Goal: Task Accomplishment & Management: Complete application form

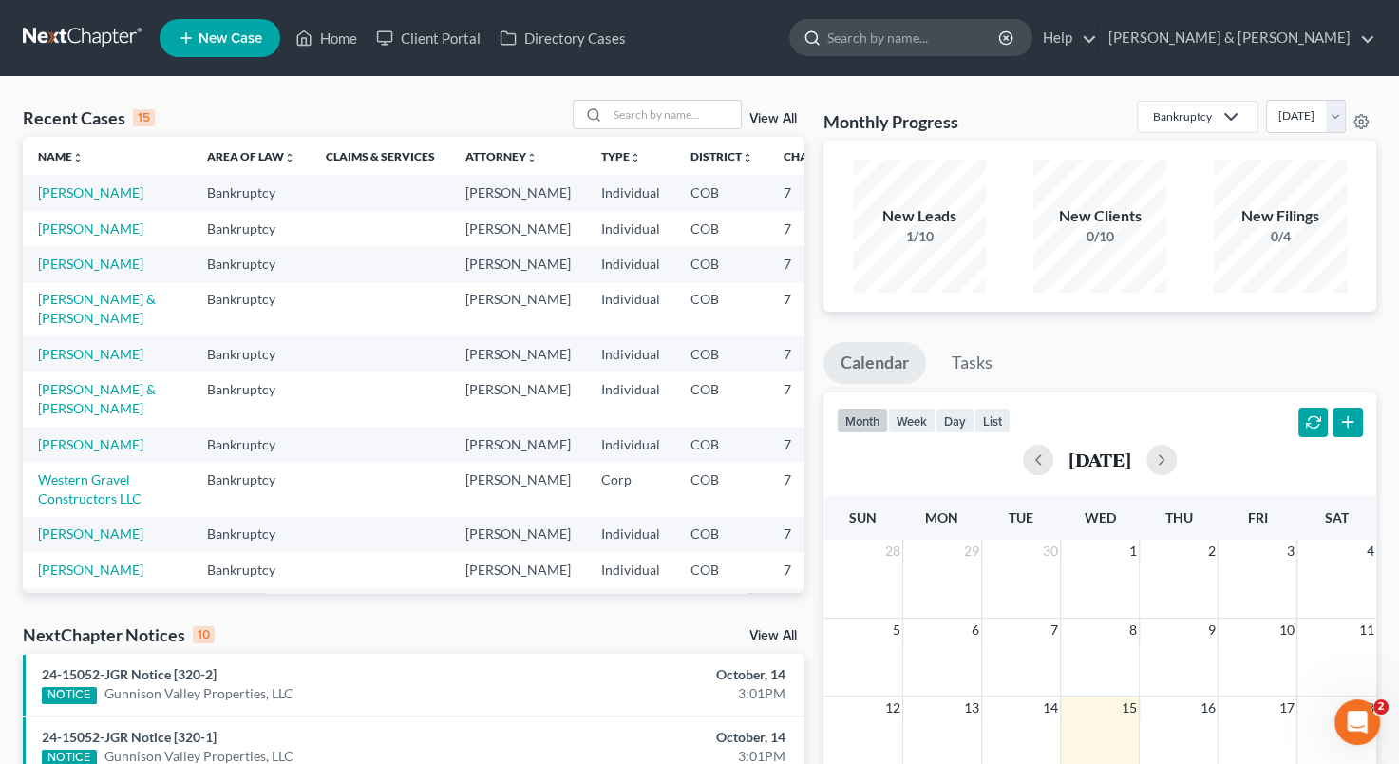
click at [970, 36] on input "search" at bounding box center [914, 37] width 174 height 35
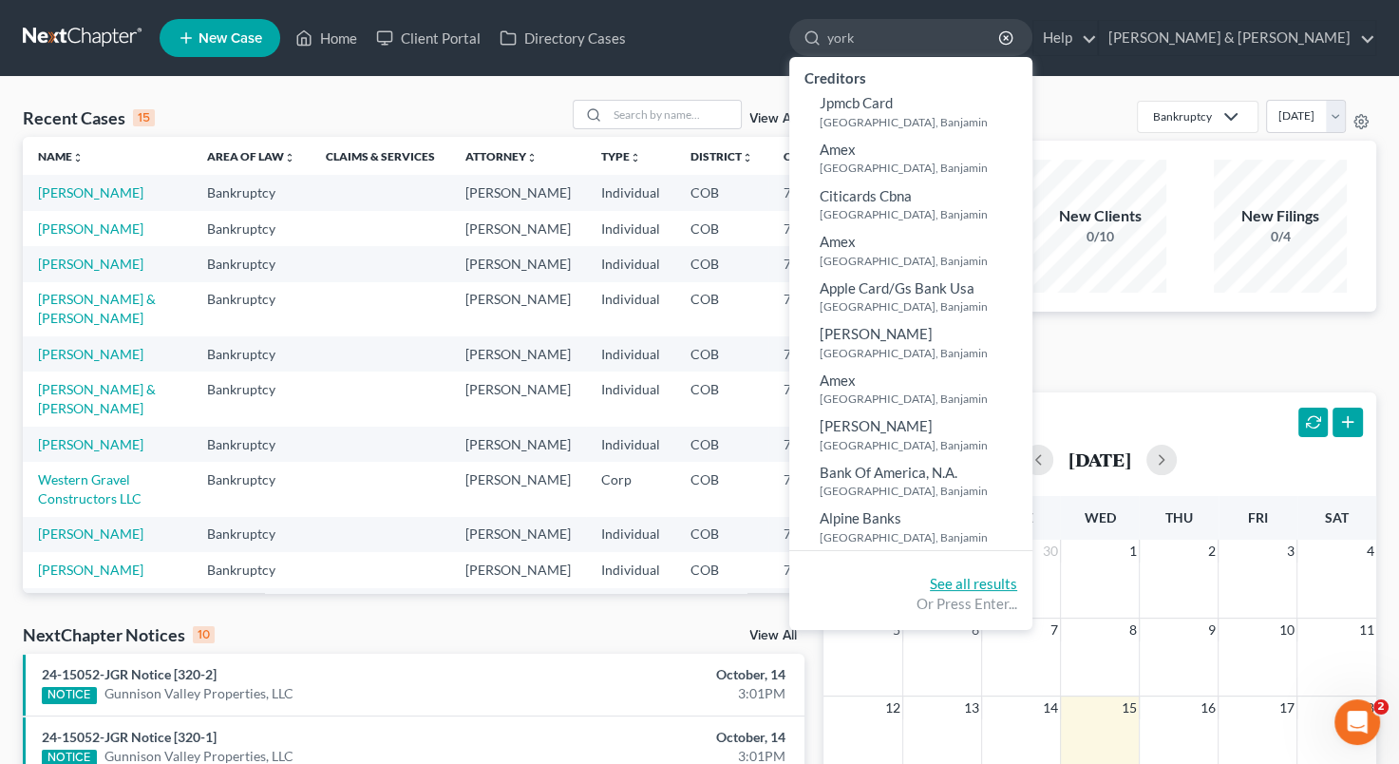
type input "york"
click at [1017, 575] on link "See all results" at bounding box center [973, 583] width 87 height 17
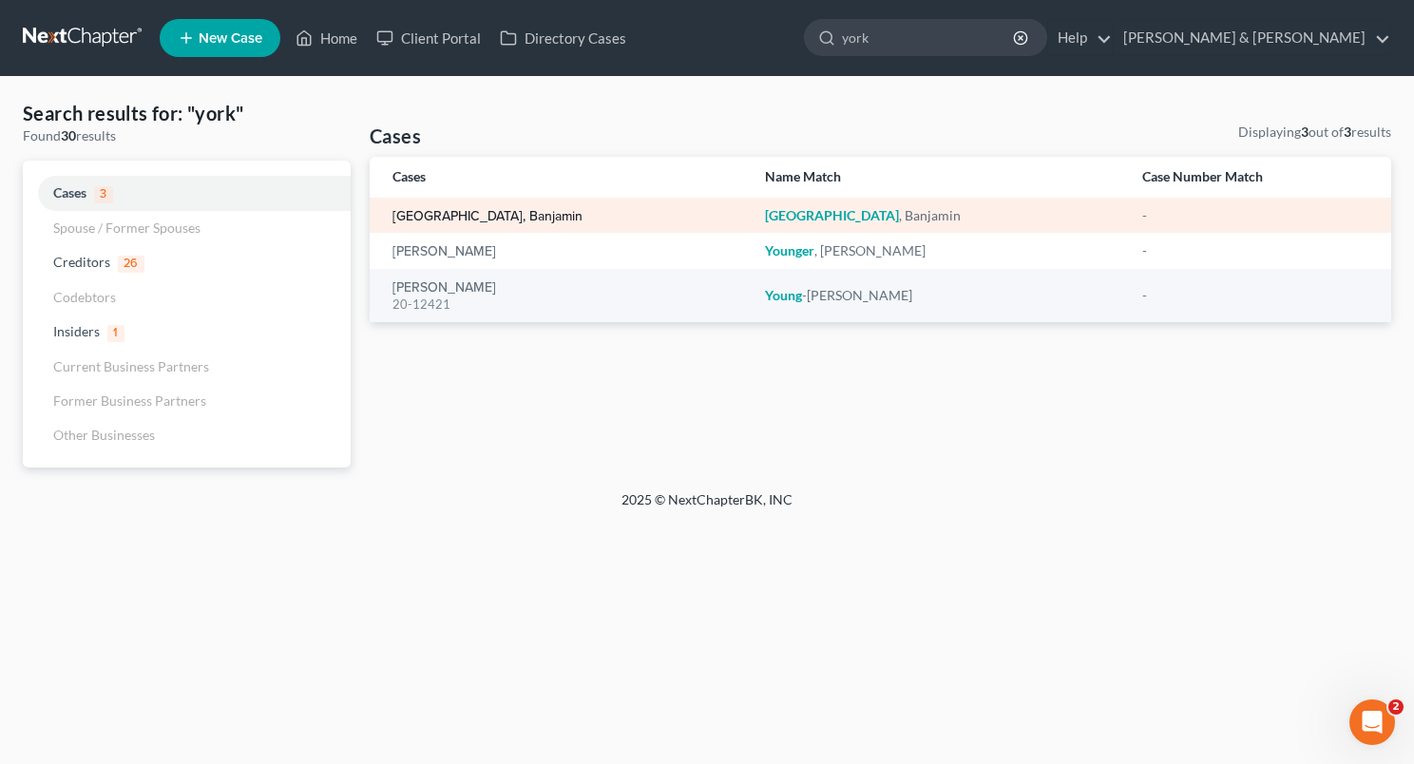
click at [438, 222] on link "[GEOGRAPHIC_DATA], Banjamin" at bounding box center [487, 216] width 190 height 13
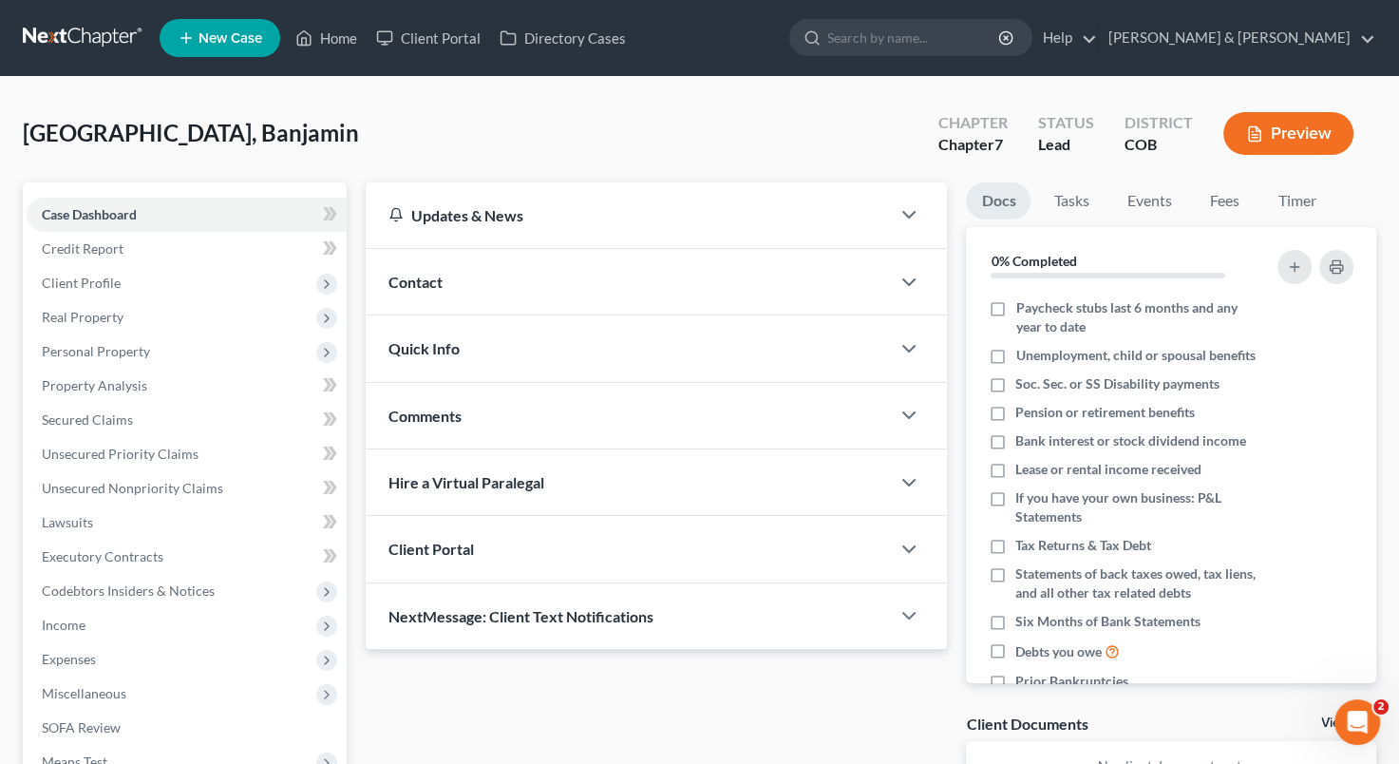
click at [438, 222] on div "Updates & News" at bounding box center [628, 215] width 479 height 20
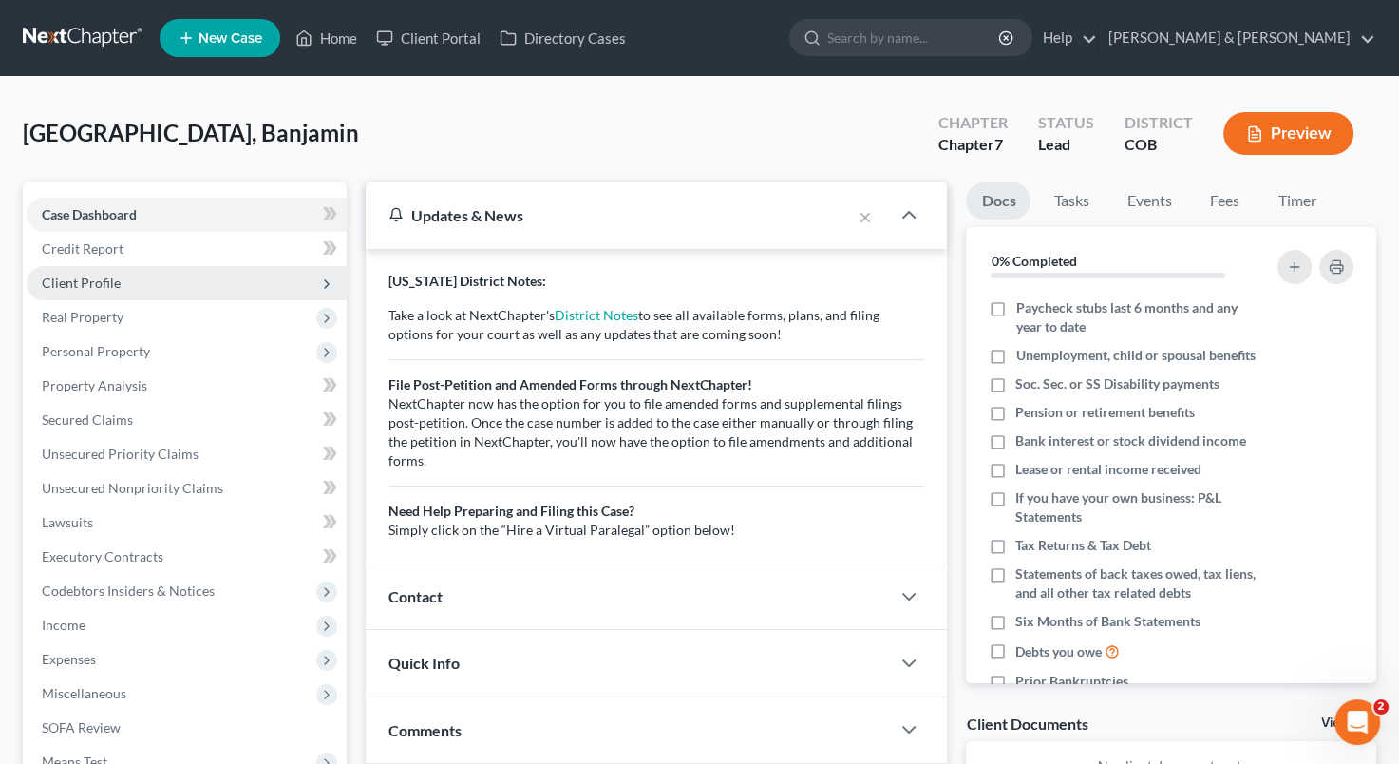
click at [186, 276] on span "Client Profile" at bounding box center [187, 283] width 320 height 34
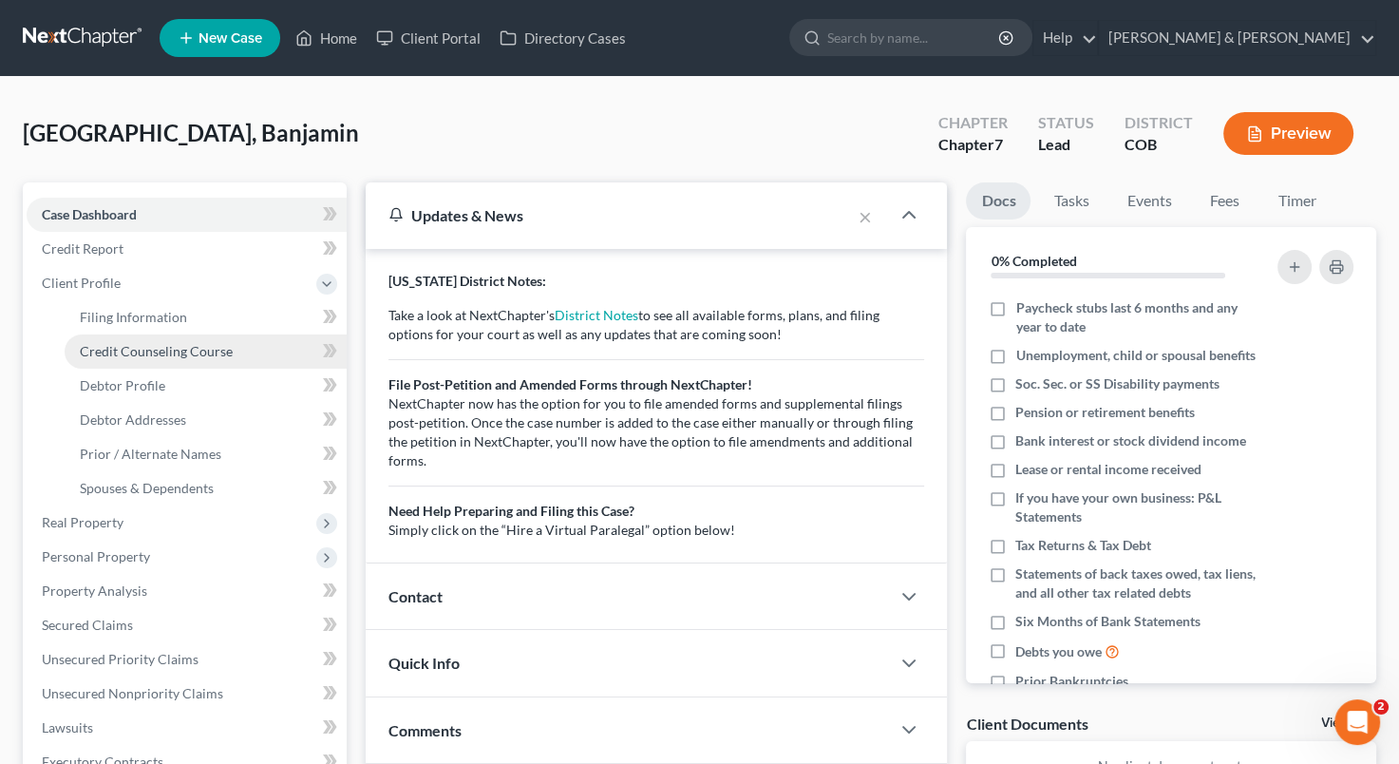
click at [170, 365] on link "Credit Counseling Course" at bounding box center [206, 351] width 282 height 34
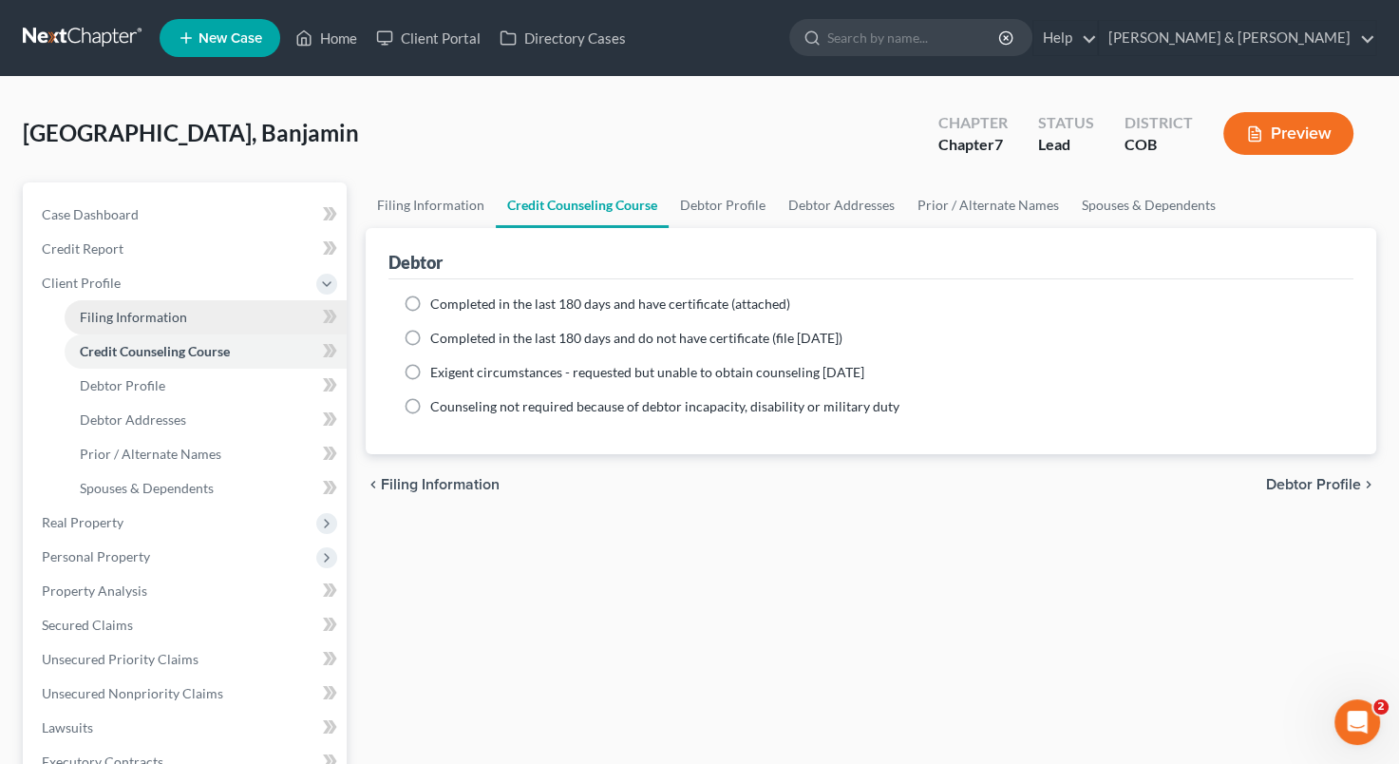
click at [156, 310] on span "Filing Information" at bounding box center [133, 317] width 107 height 16
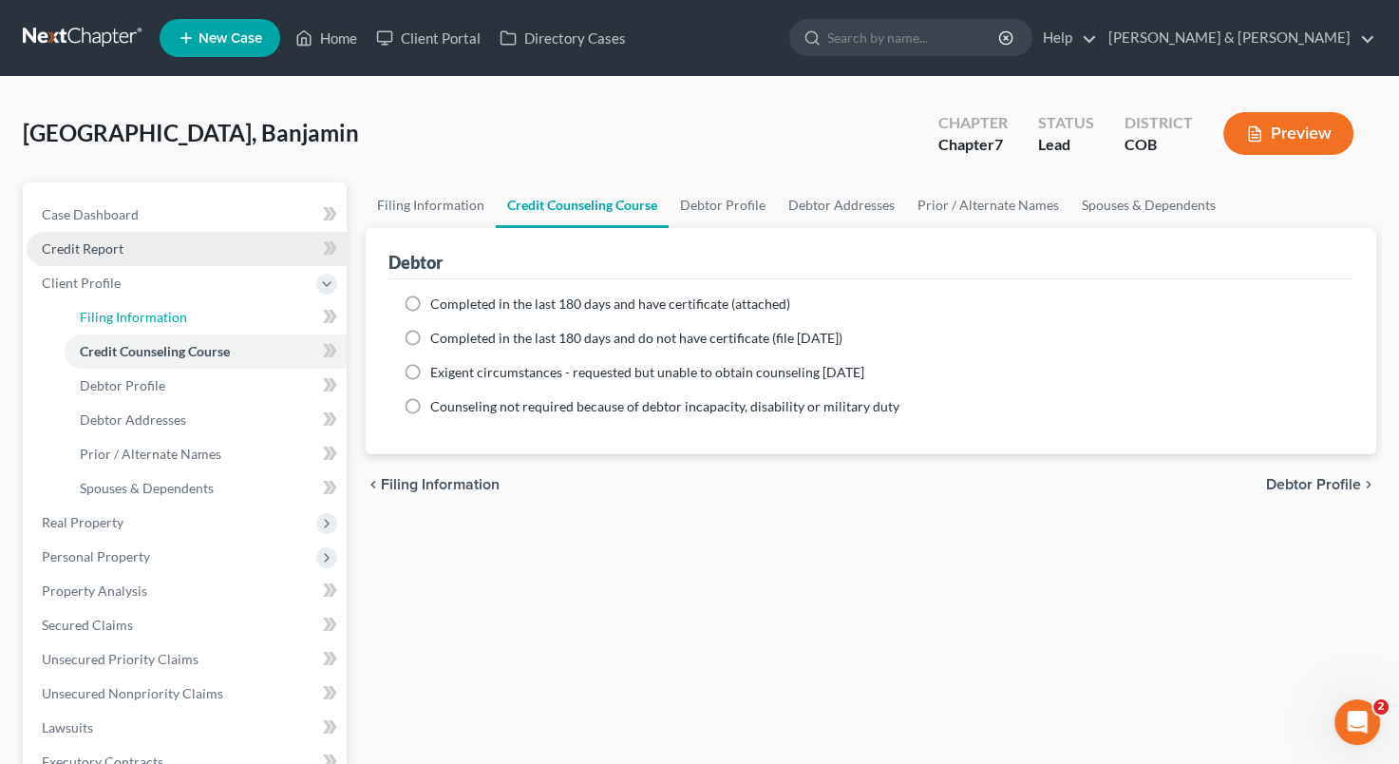
select select "1"
select select "0"
select select "5"
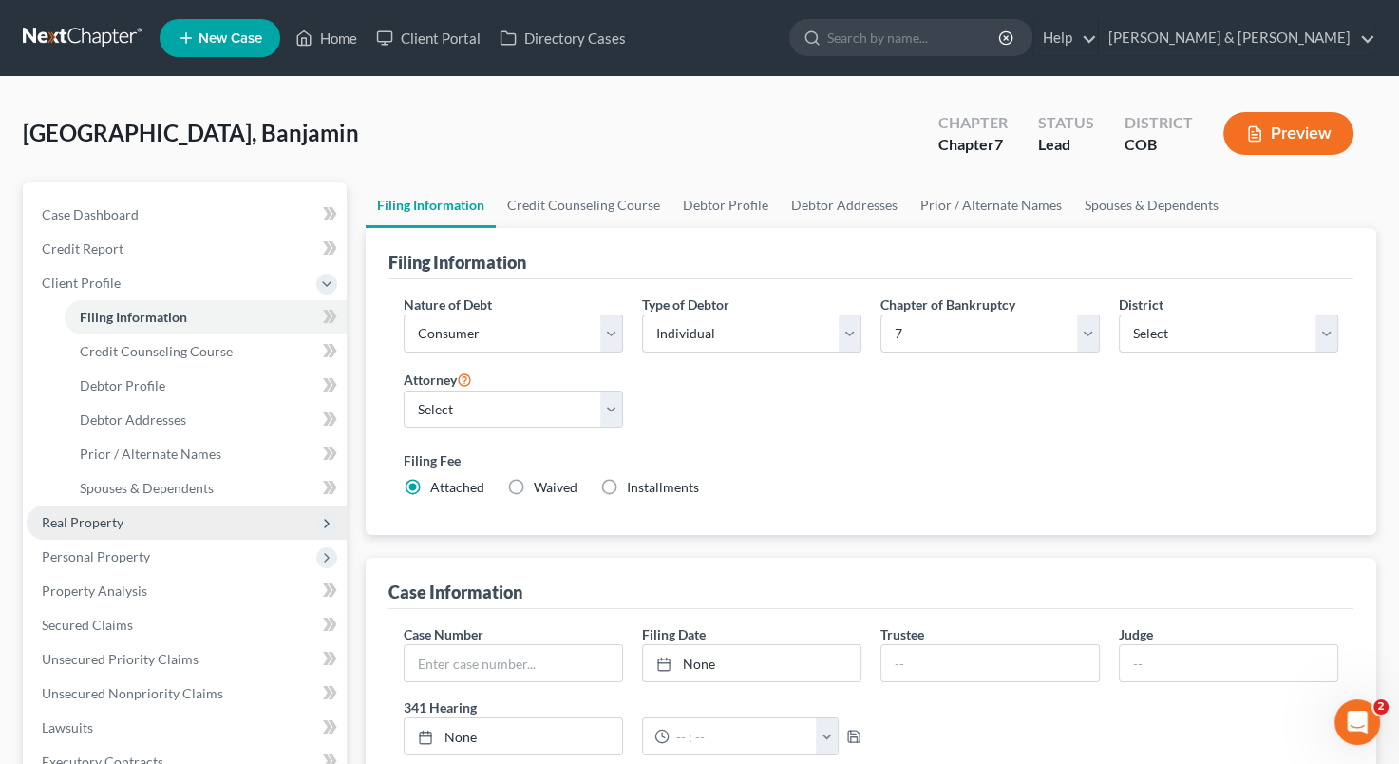
click at [193, 523] on span "Real Property" at bounding box center [187, 522] width 320 height 34
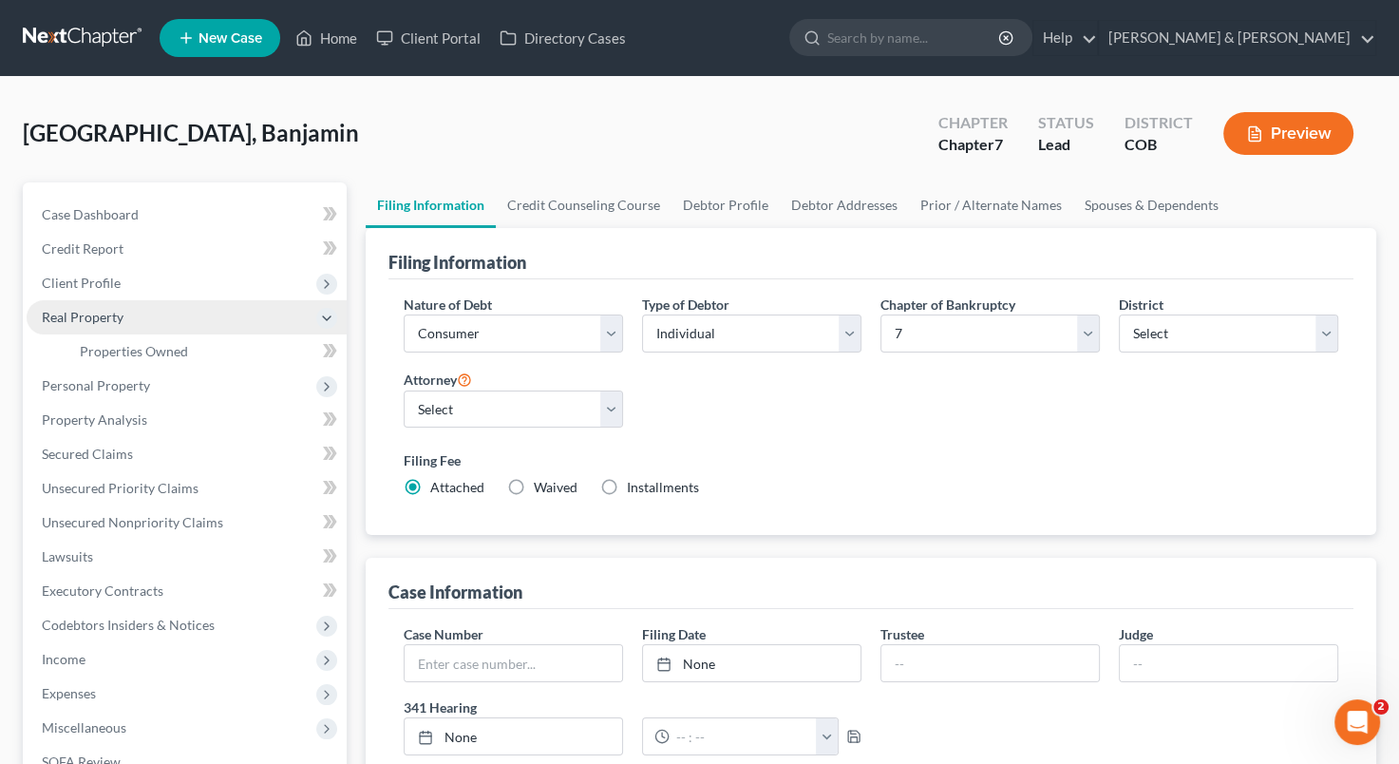
click at [231, 322] on span "Real Property" at bounding box center [187, 317] width 320 height 34
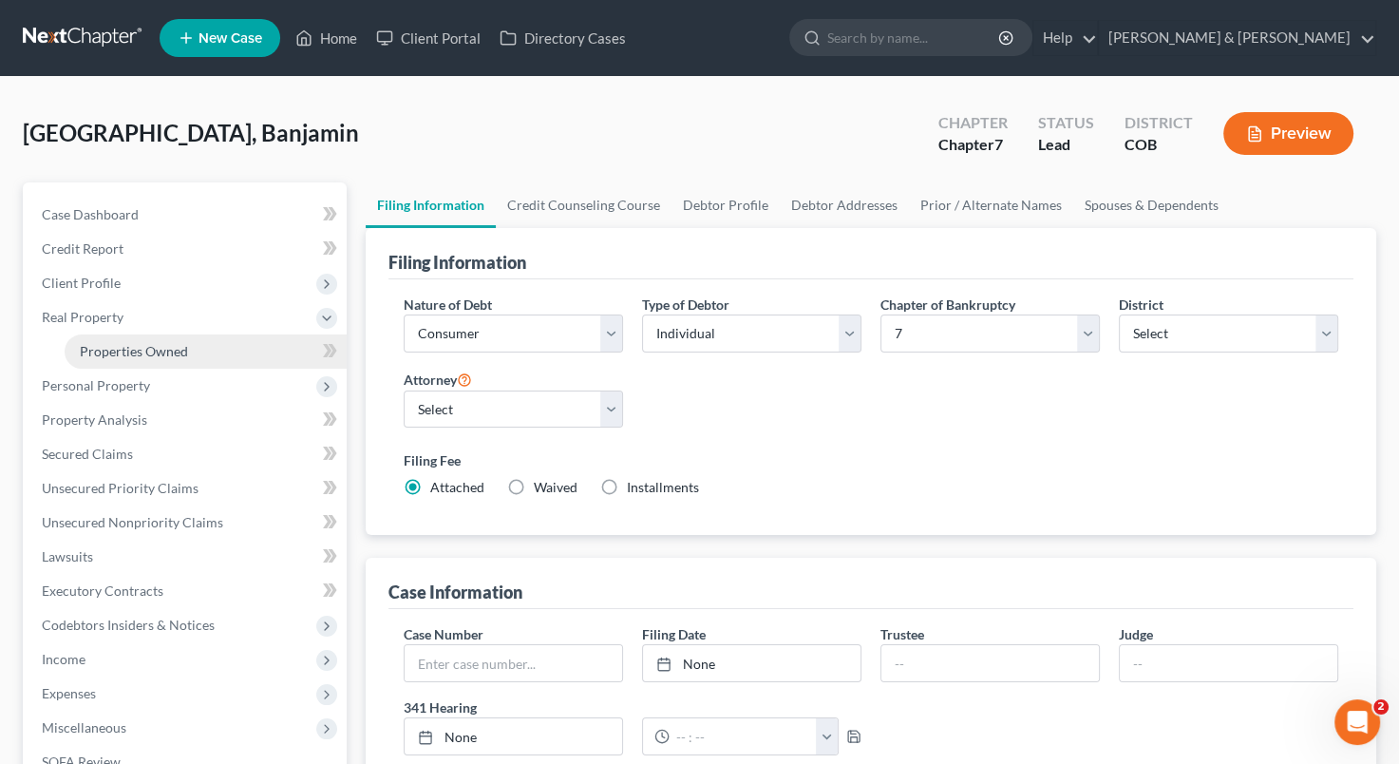
click at [186, 342] on link "Properties Owned" at bounding box center [206, 351] width 282 height 34
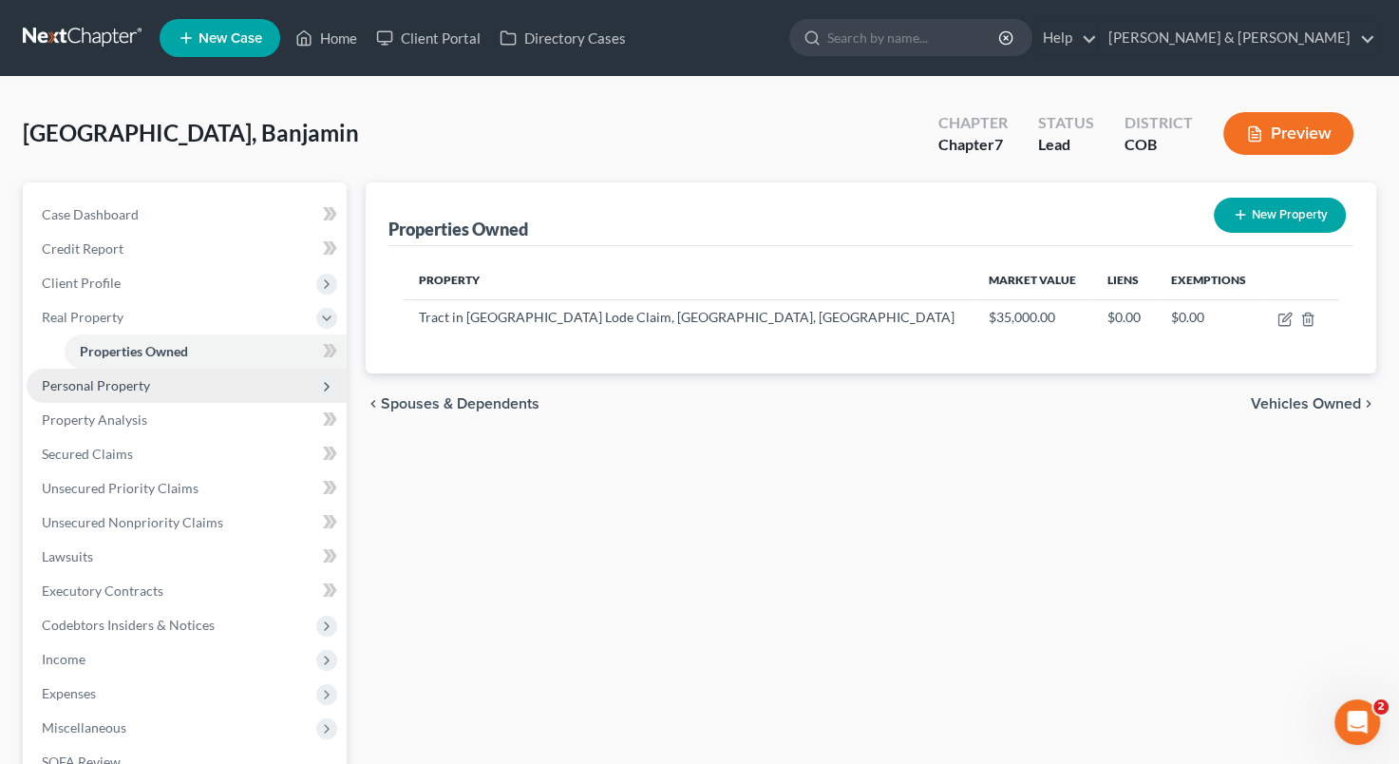
click at [158, 383] on span "Personal Property" at bounding box center [187, 386] width 320 height 34
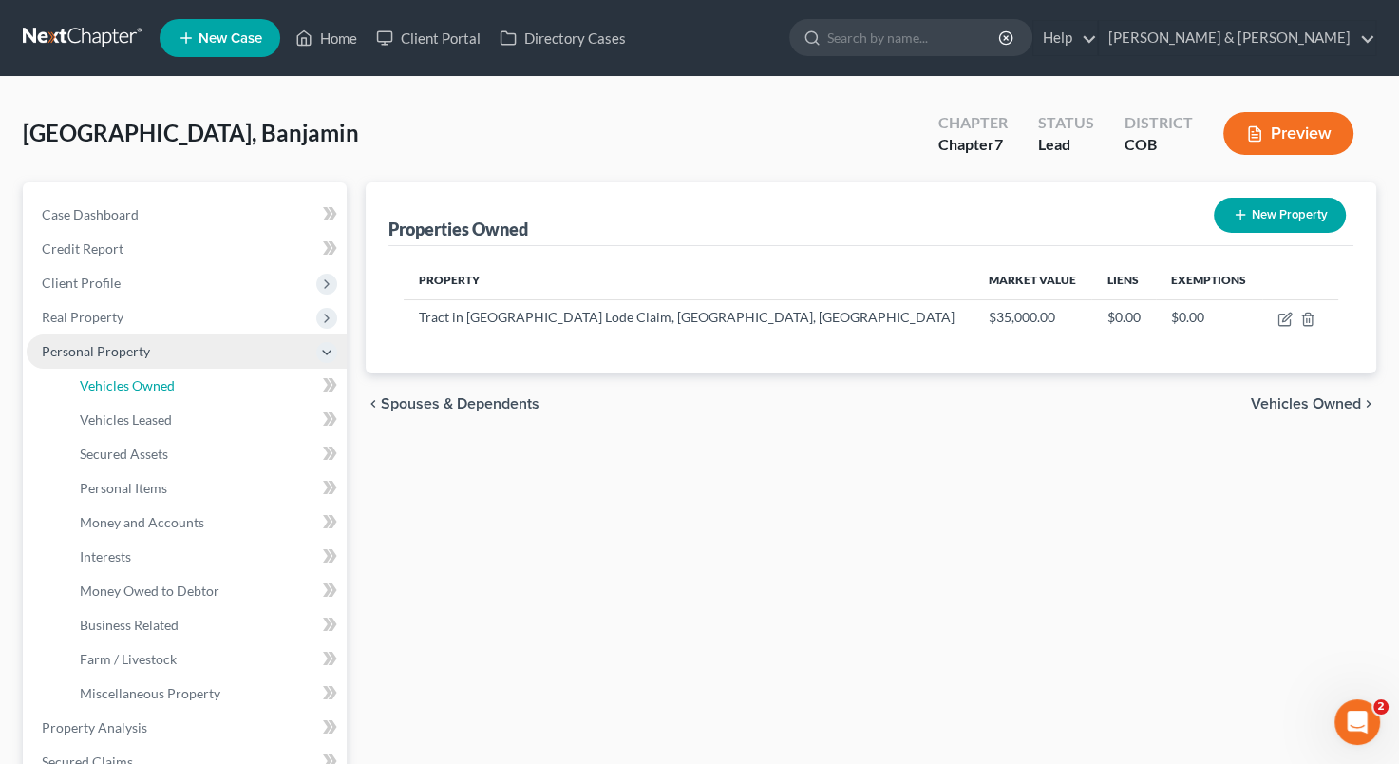
click at [158, 383] on span "Vehicles Owned" at bounding box center [127, 385] width 95 height 16
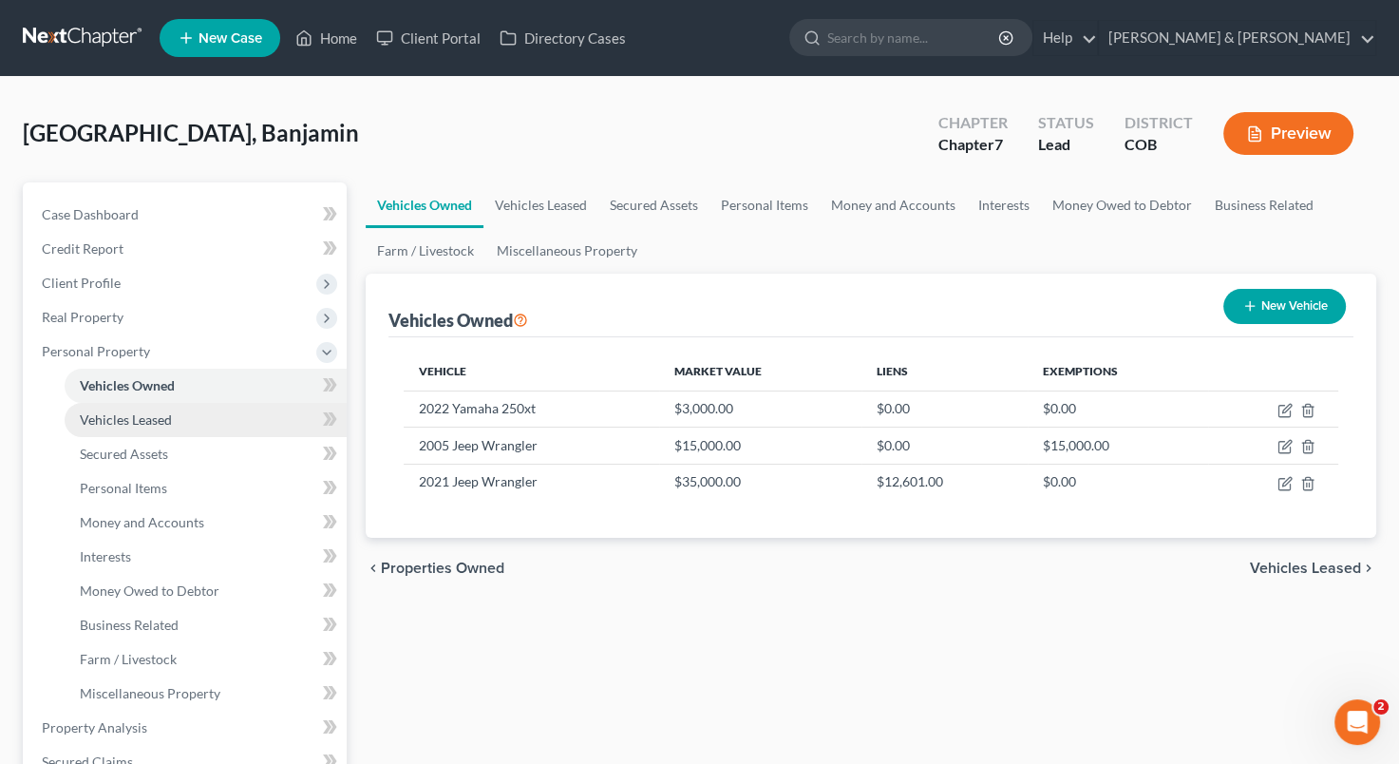
click at [147, 414] on span "Vehicles Leased" at bounding box center [126, 419] width 92 height 16
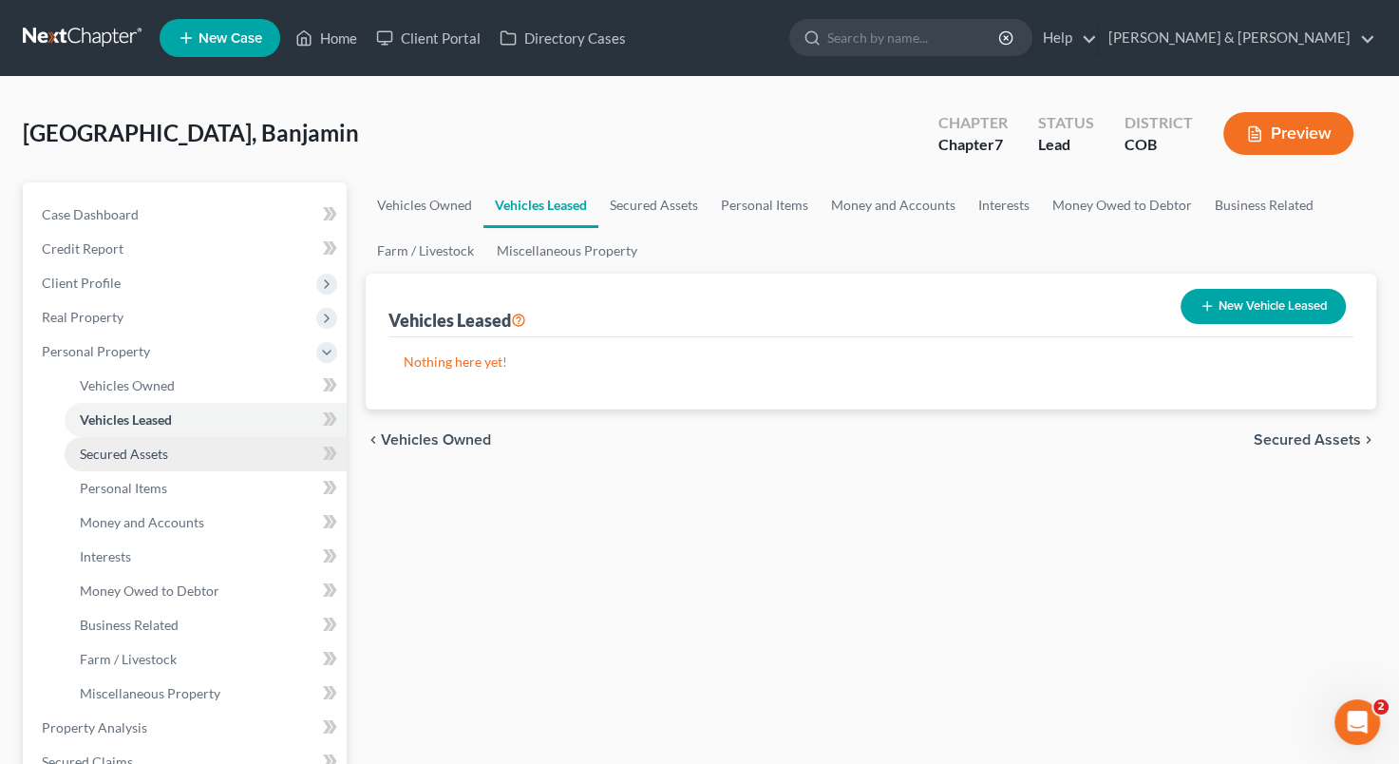
click at [139, 453] on span "Secured Assets" at bounding box center [124, 454] width 88 height 16
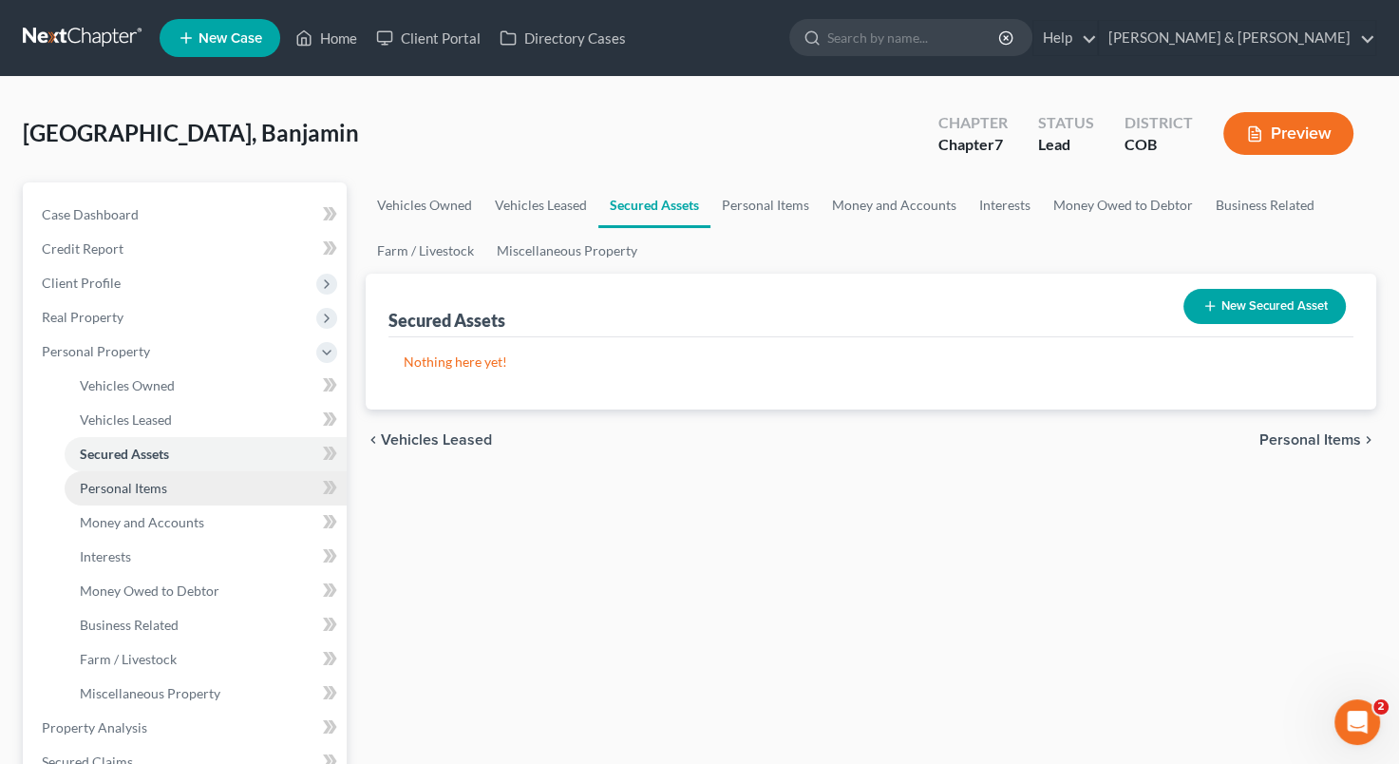
click at [139, 475] on link "Personal Items" at bounding box center [206, 488] width 282 height 34
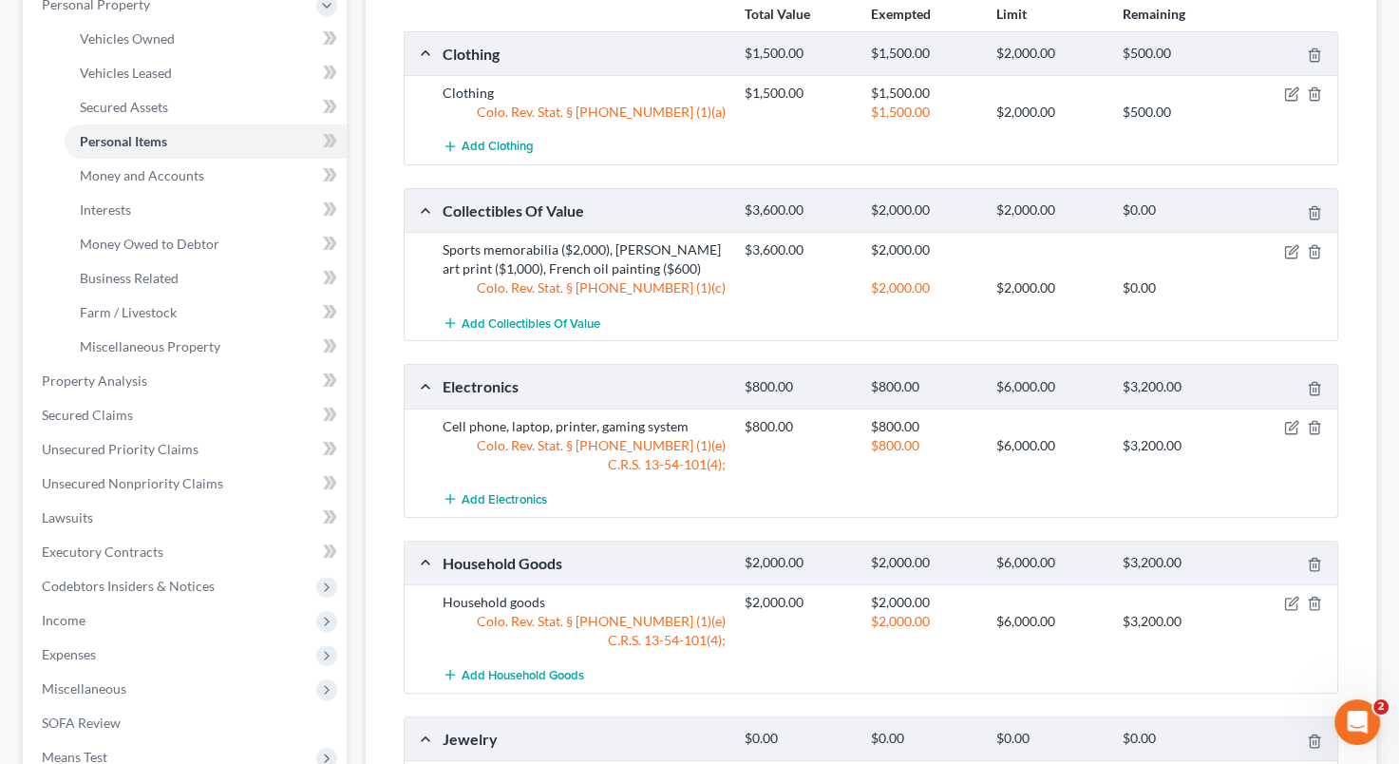
scroll to position [364, 0]
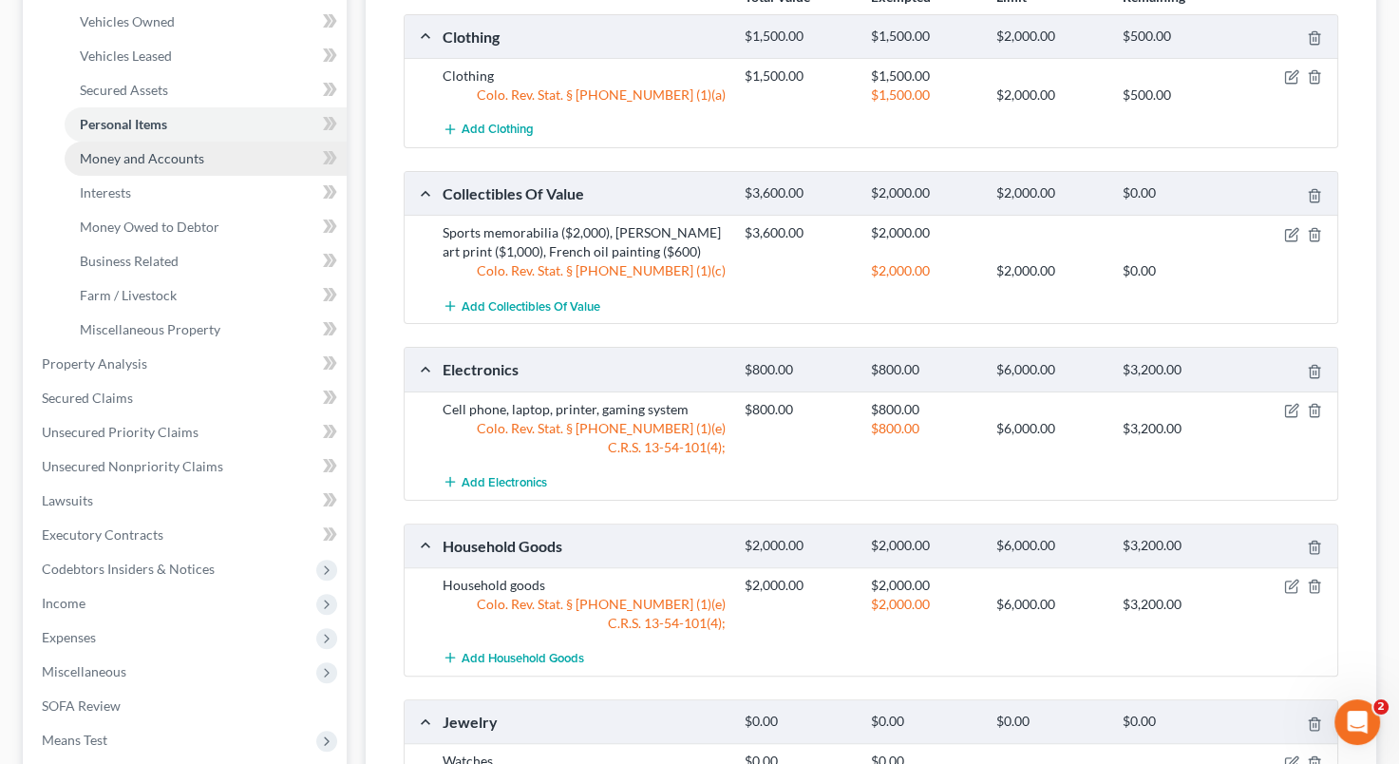
click at [169, 156] on span "Money and Accounts" at bounding box center [142, 158] width 124 height 16
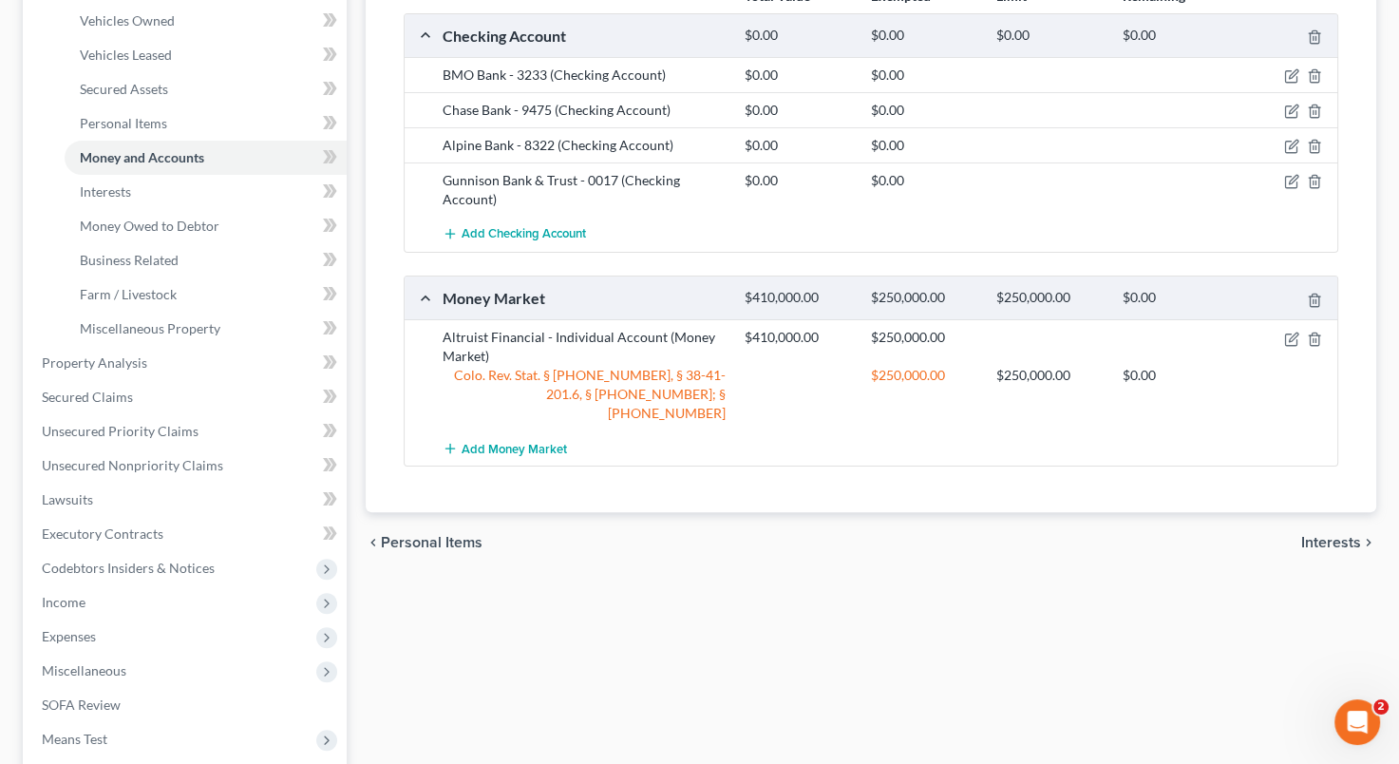
scroll to position [367, 0]
click at [217, 397] on link "Secured Claims" at bounding box center [187, 395] width 320 height 34
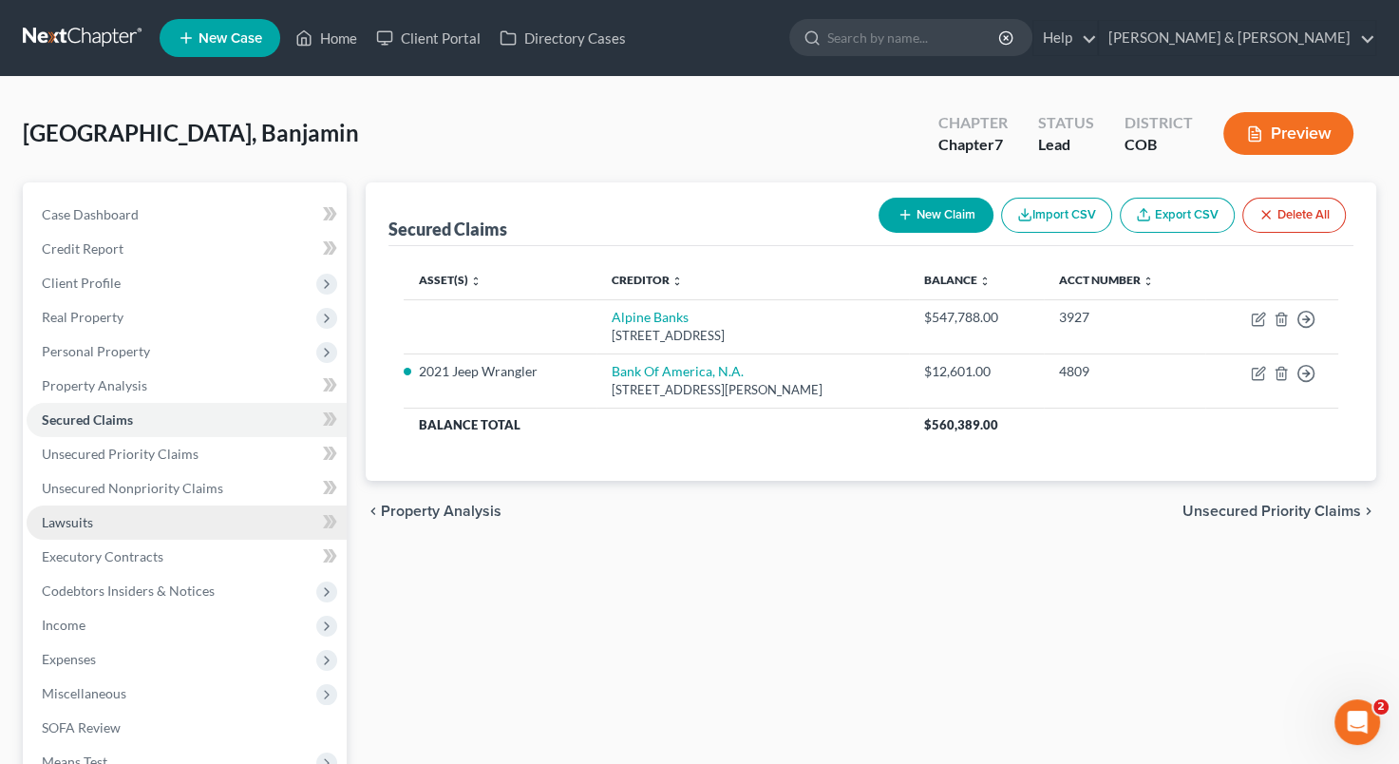
click at [143, 522] on link "Lawsuits" at bounding box center [187, 522] width 320 height 34
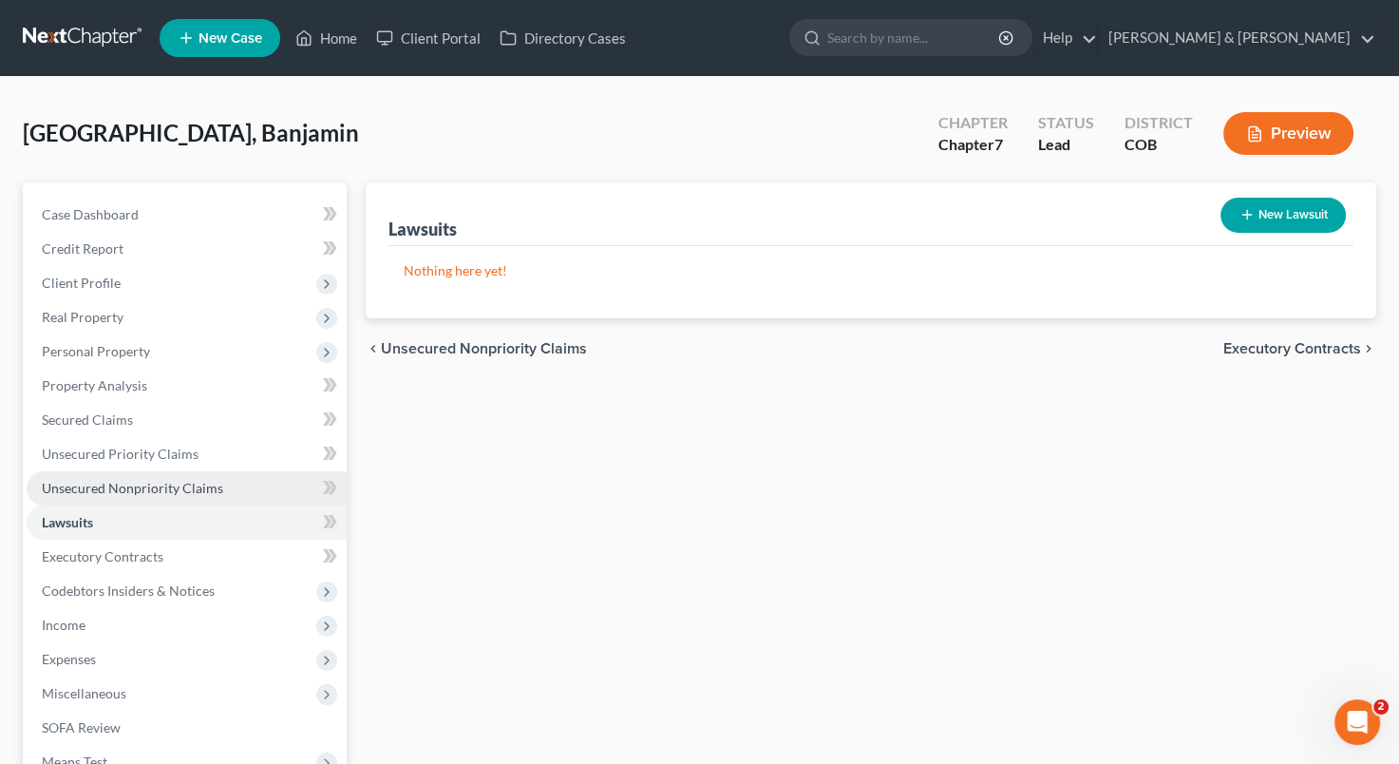
click at [153, 485] on span "Unsecured Nonpriority Claims" at bounding box center [132, 488] width 181 height 16
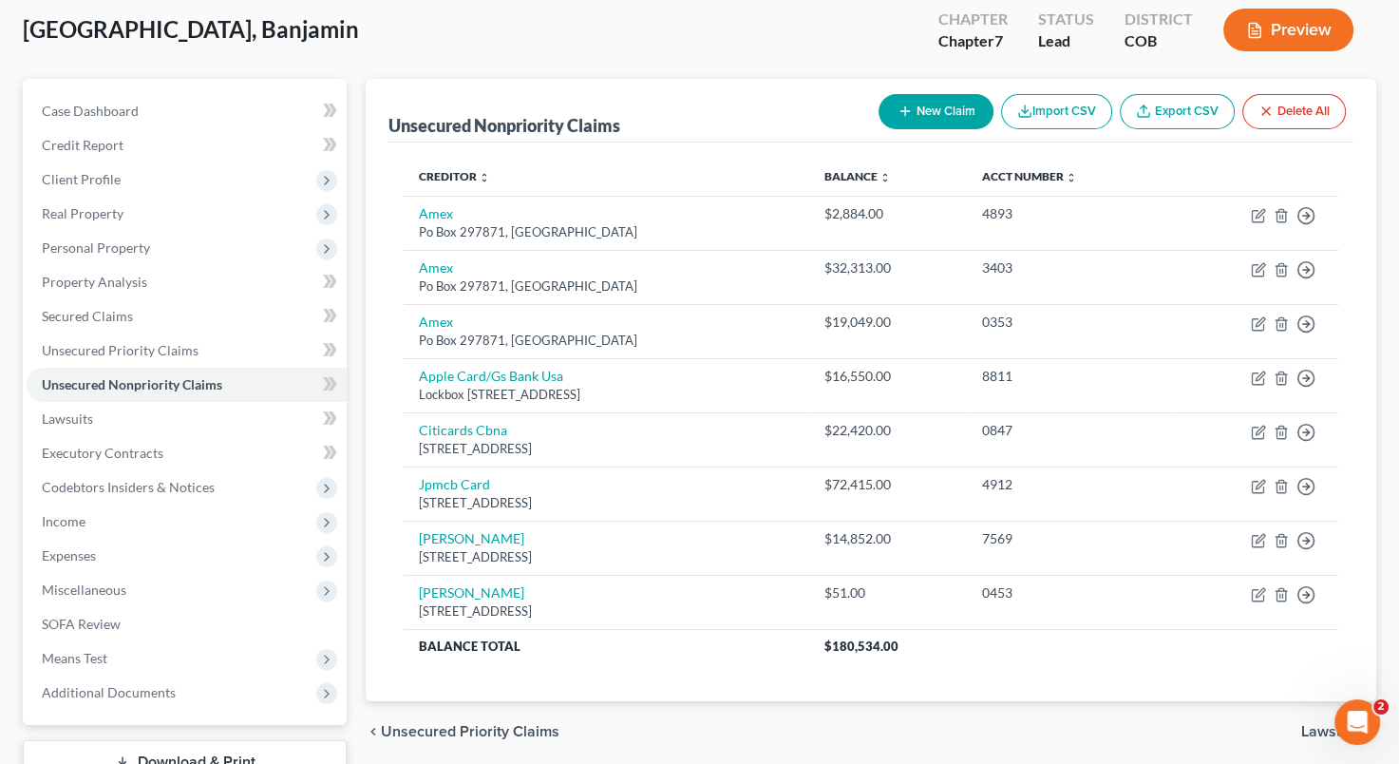
scroll to position [101, 0]
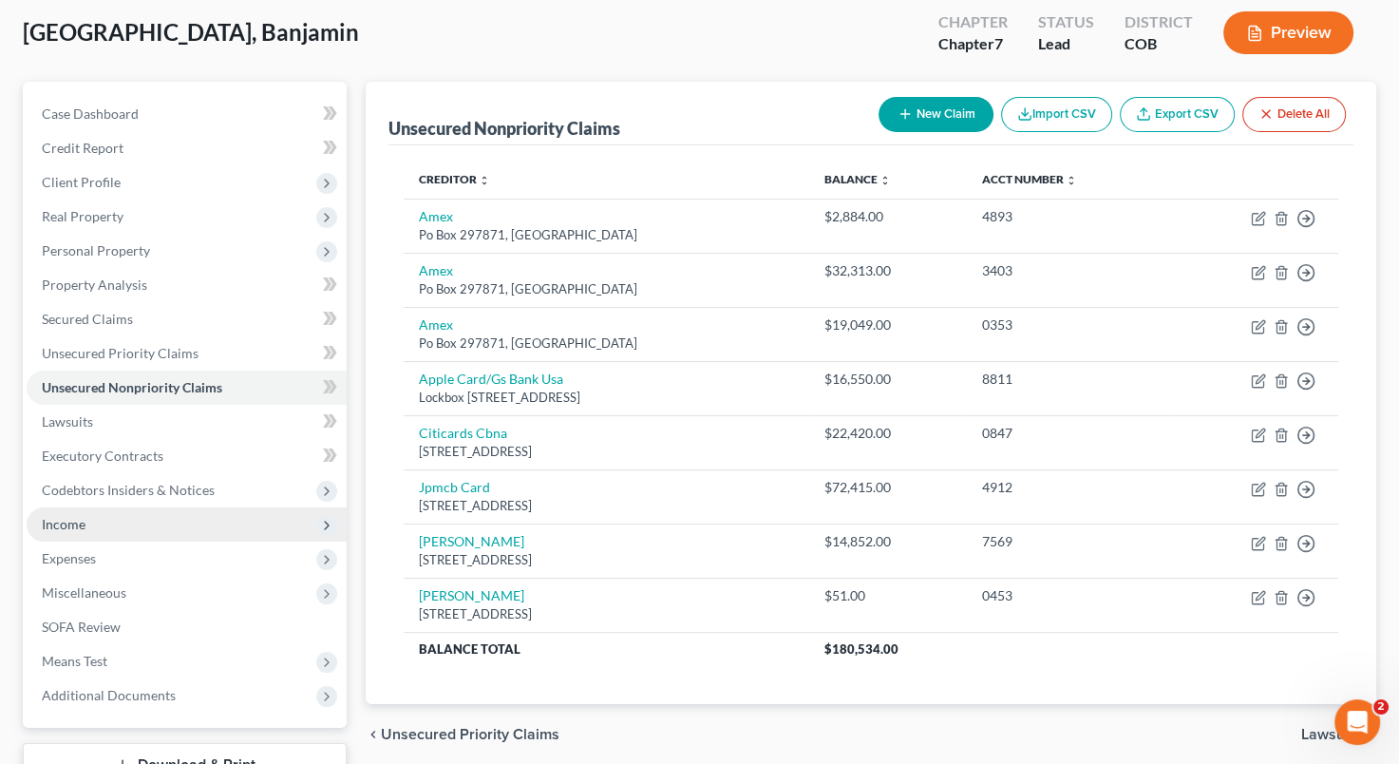
click at [166, 514] on span "Income" at bounding box center [187, 524] width 320 height 34
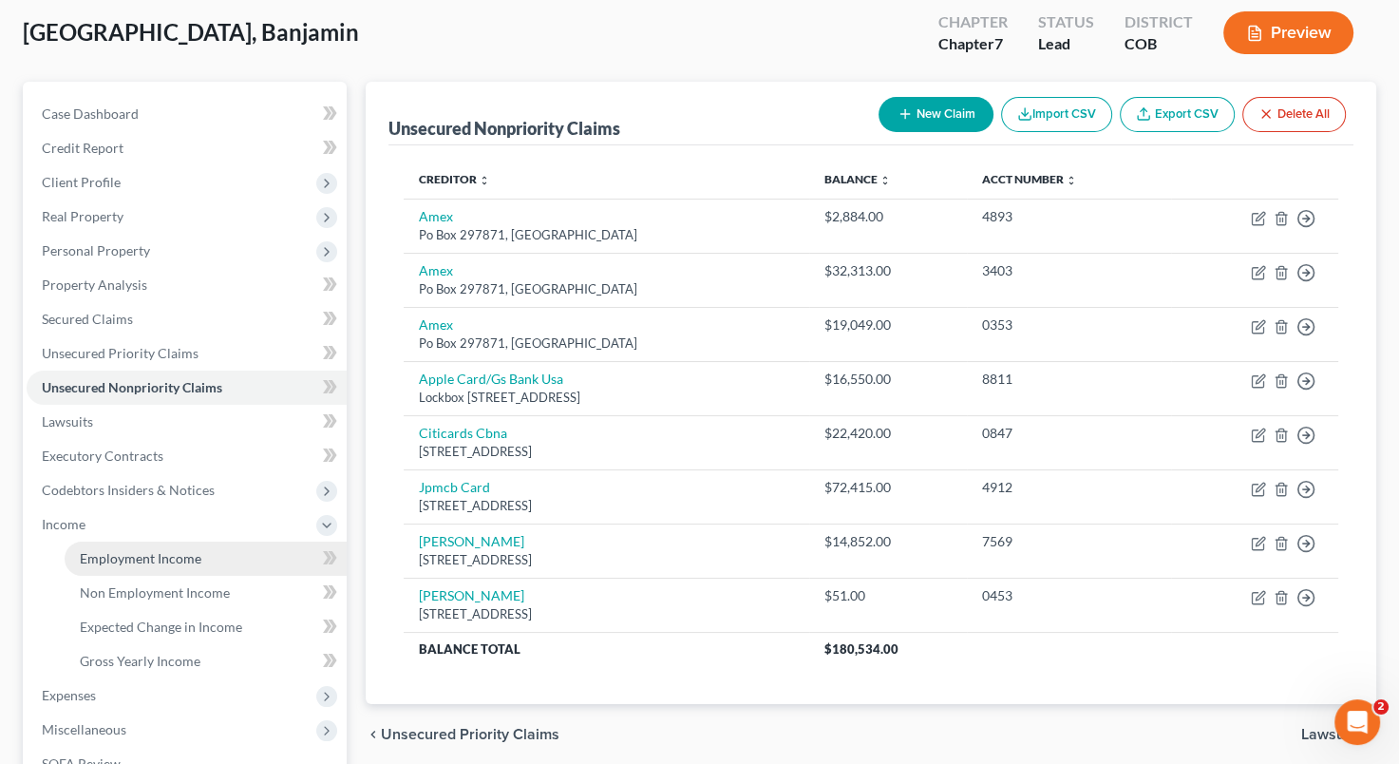
click at [161, 554] on span "Employment Income" at bounding box center [141, 558] width 122 height 16
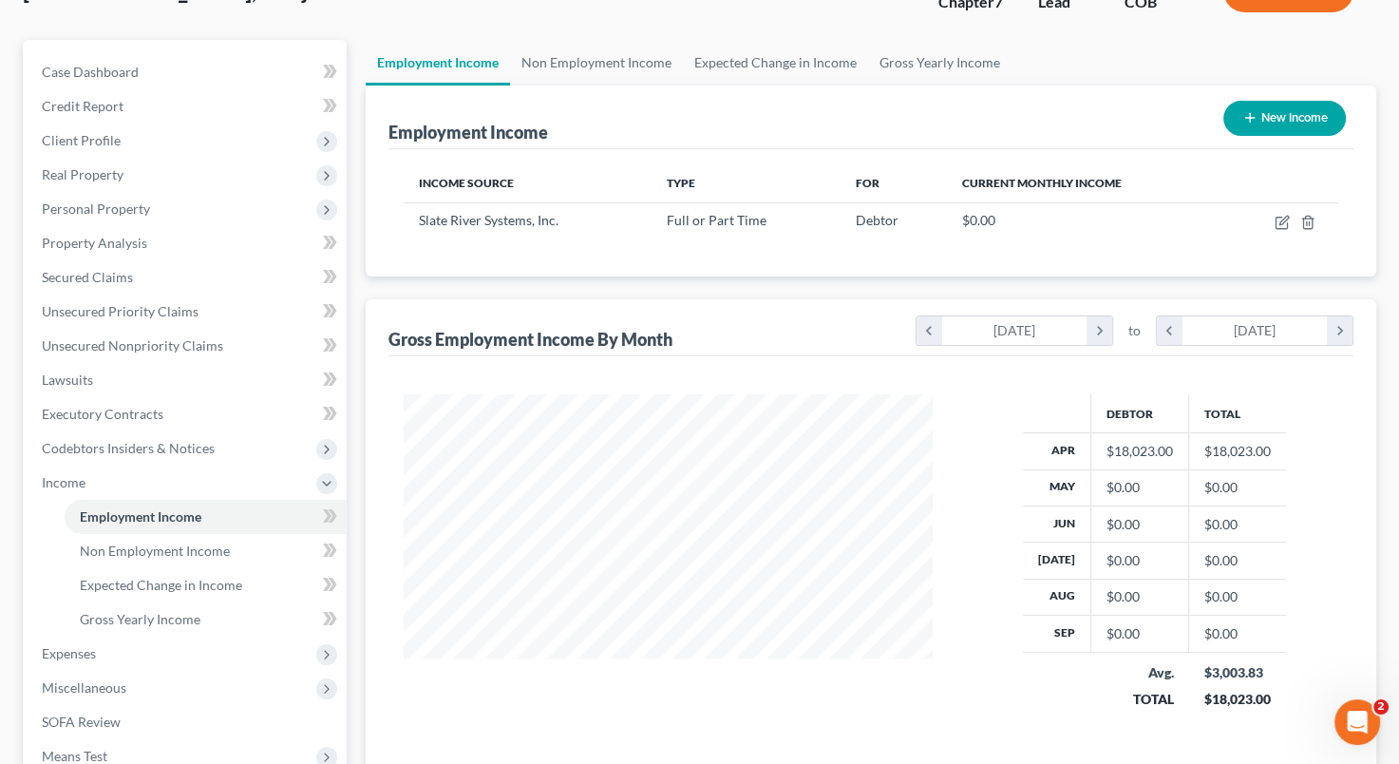
scroll to position [262, 0]
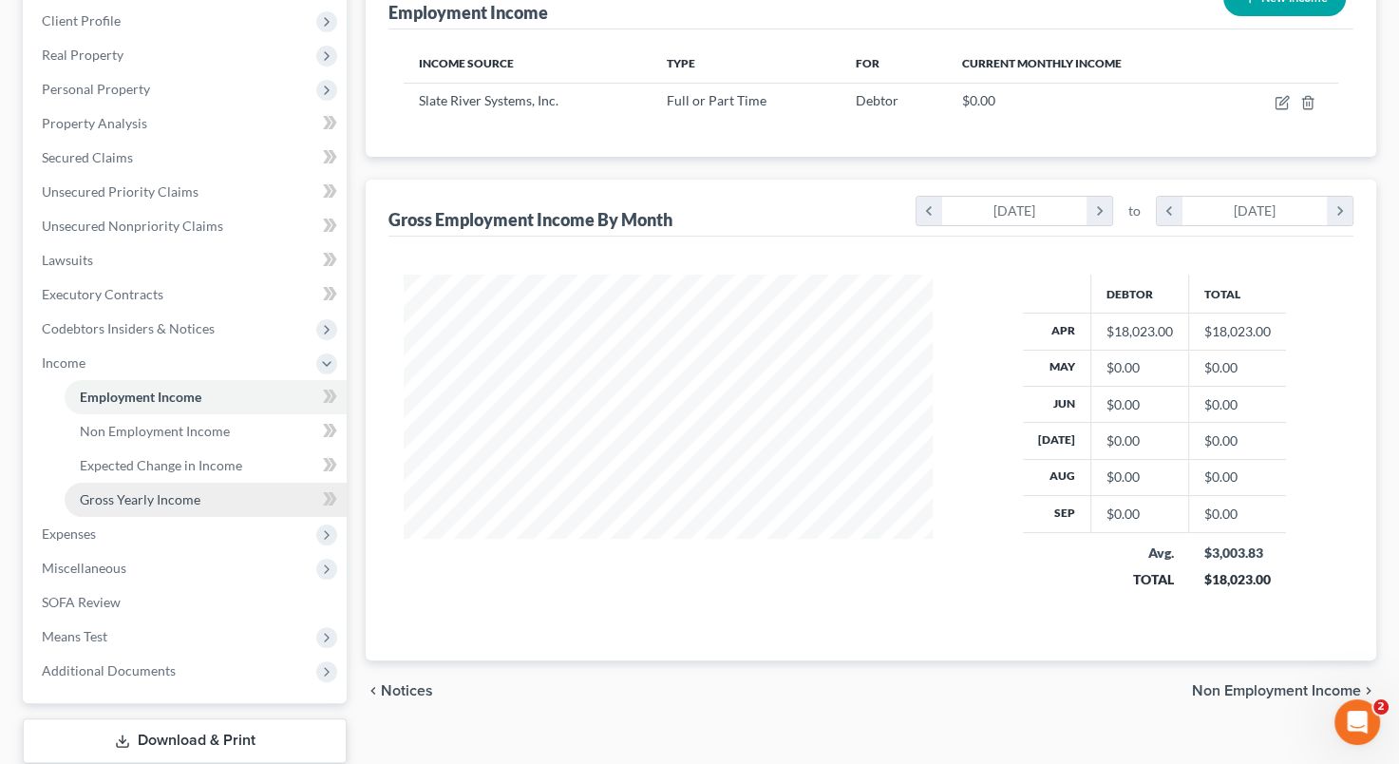
click at [139, 504] on span "Gross Yearly Income" at bounding box center [140, 499] width 121 height 16
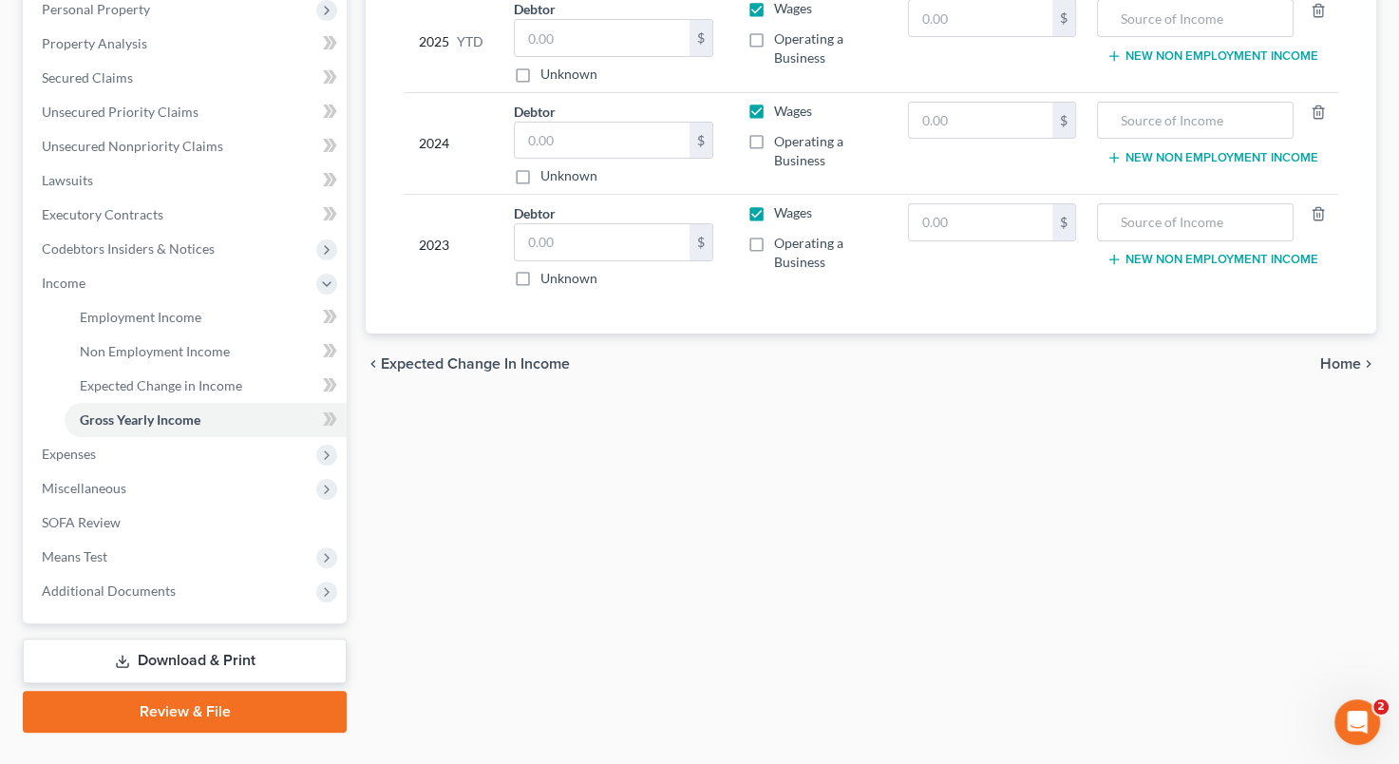
scroll to position [367, 0]
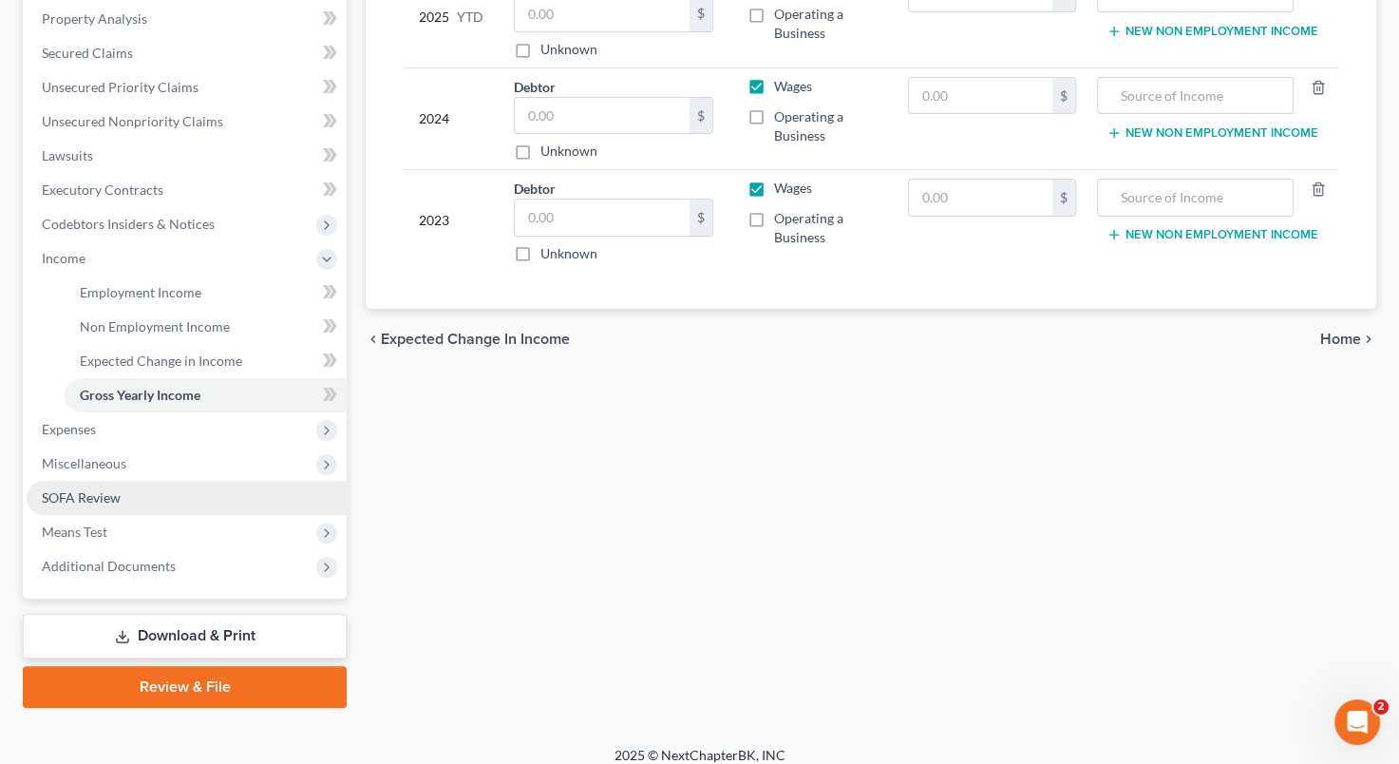
click at [207, 501] on link "SOFA Review" at bounding box center [187, 498] width 320 height 34
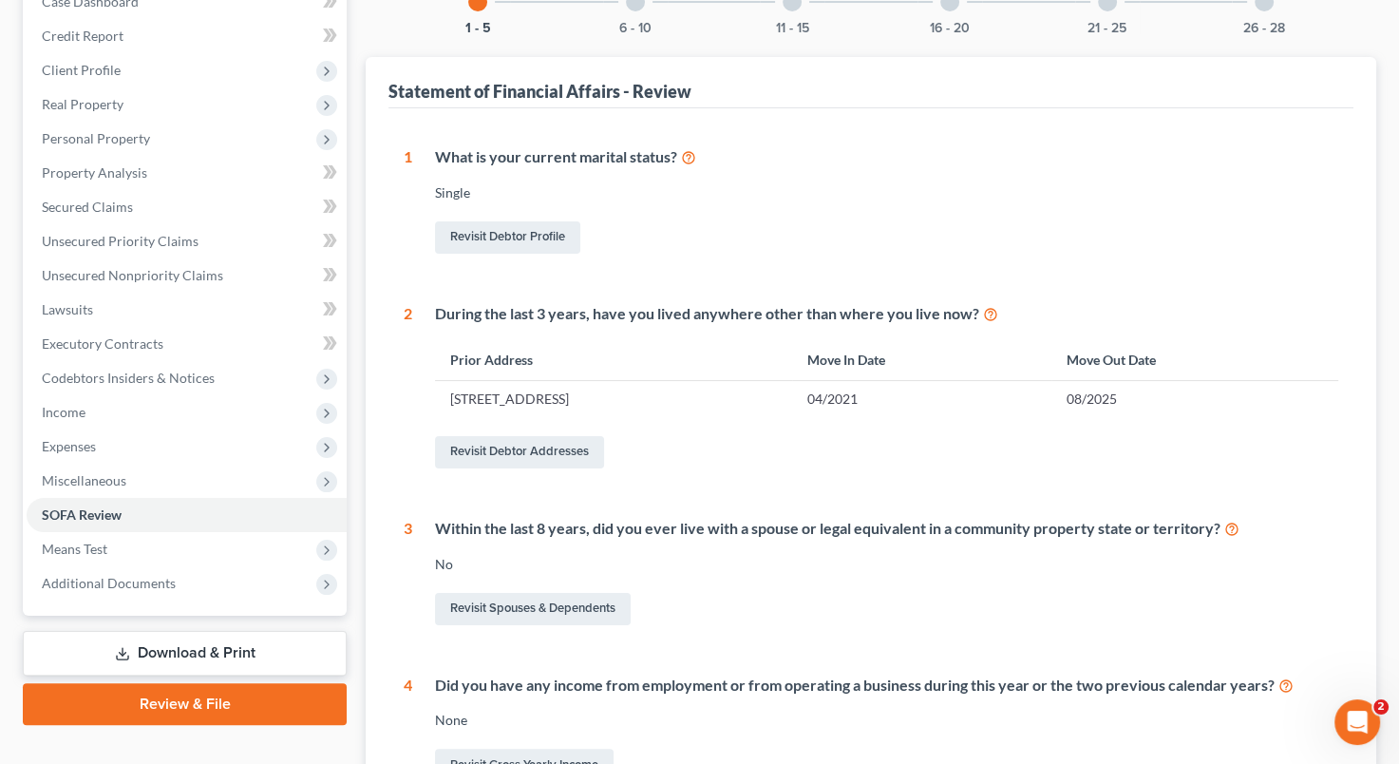
scroll to position [163, 0]
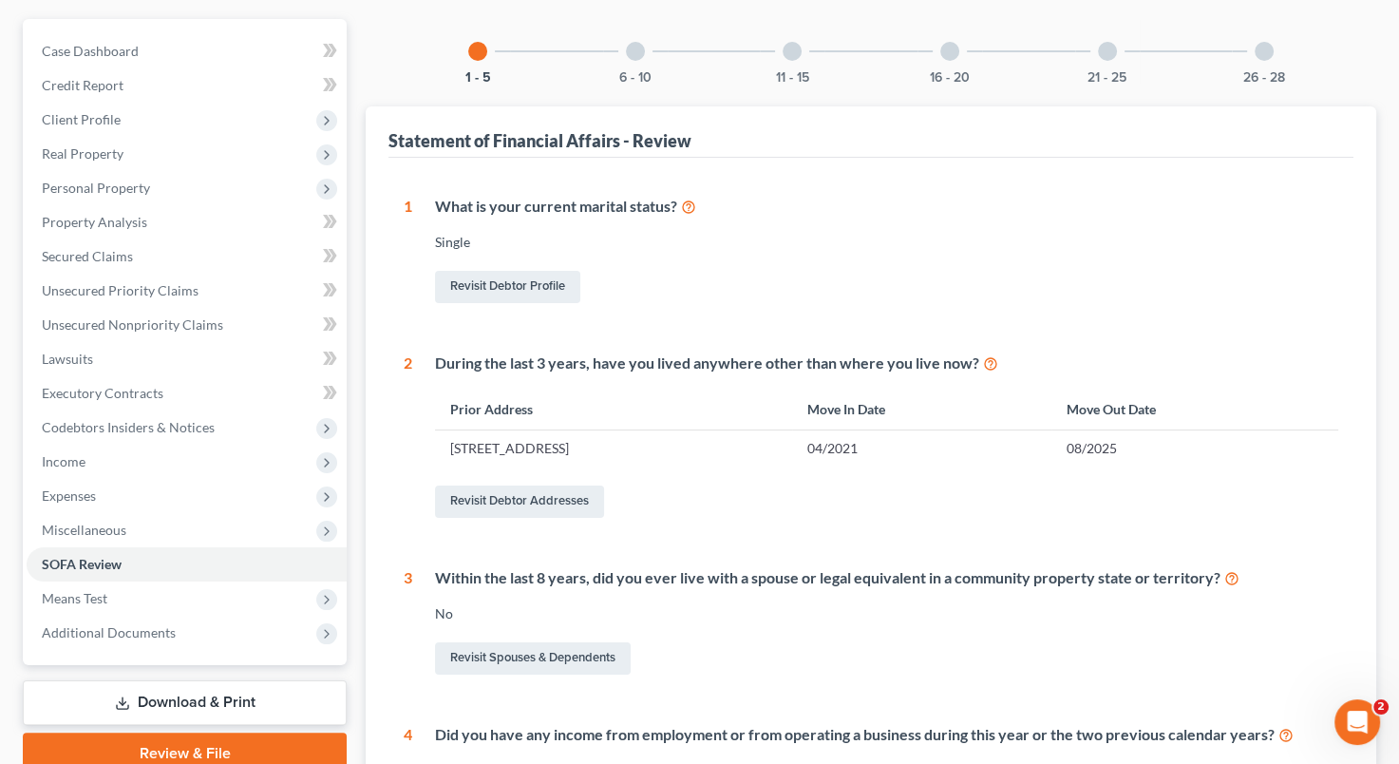
click at [619, 489] on div "Revisit Debtor Addresses" at bounding box center [886, 502] width 903 height 40
drag, startPoint x: 768, startPoint y: 454, endPoint x: 485, endPoint y: 341, distance: 304.8
click at [485, 341] on div "1 What is your current marital status? [DEMOGRAPHIC_DATA] Revisit Debtor Profil…" at bounding box center [871, 593] width 935 height 795
click at [215, 447] on span "Income" at bounding box center [187, 462] width 320 height 34
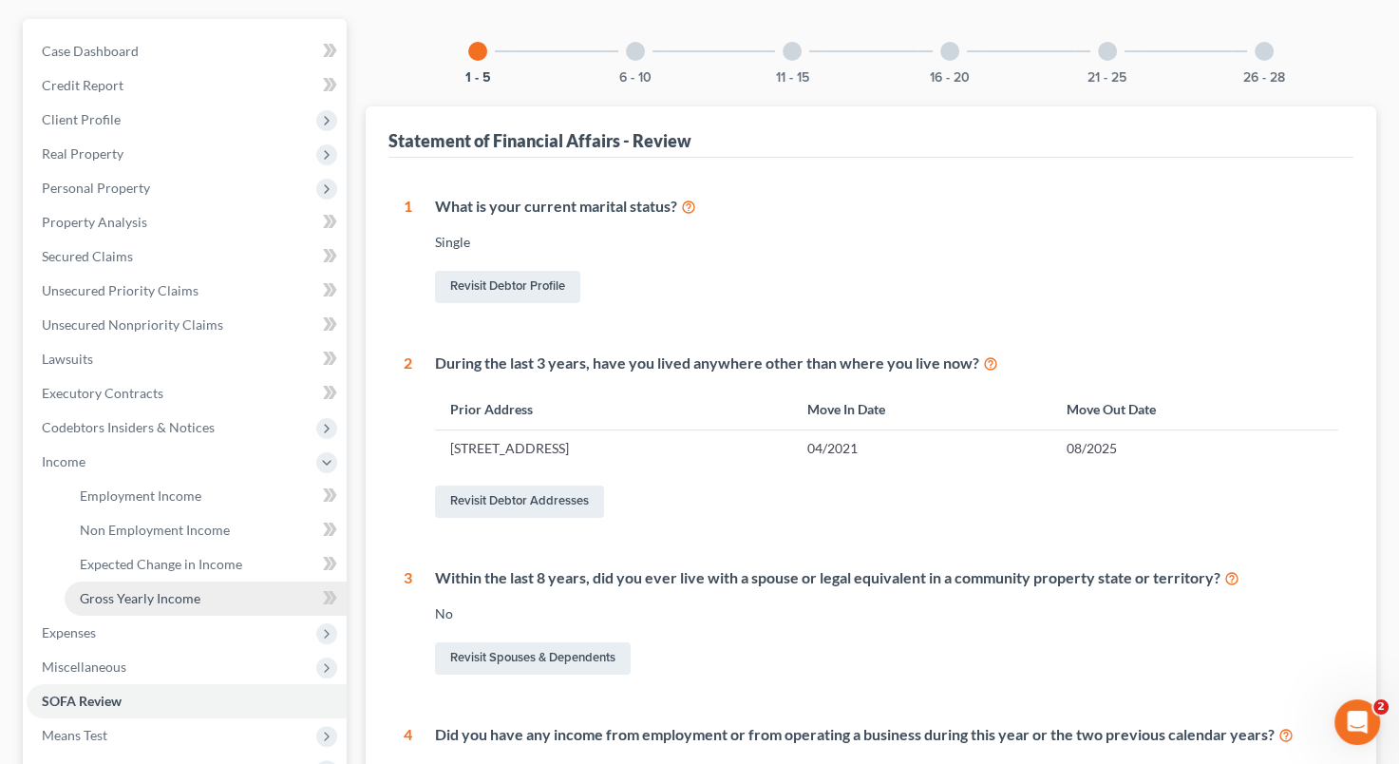
click at [180, 604] on span "Gross Yearly Income" at bounding box center [140, 598] width 121 height 16
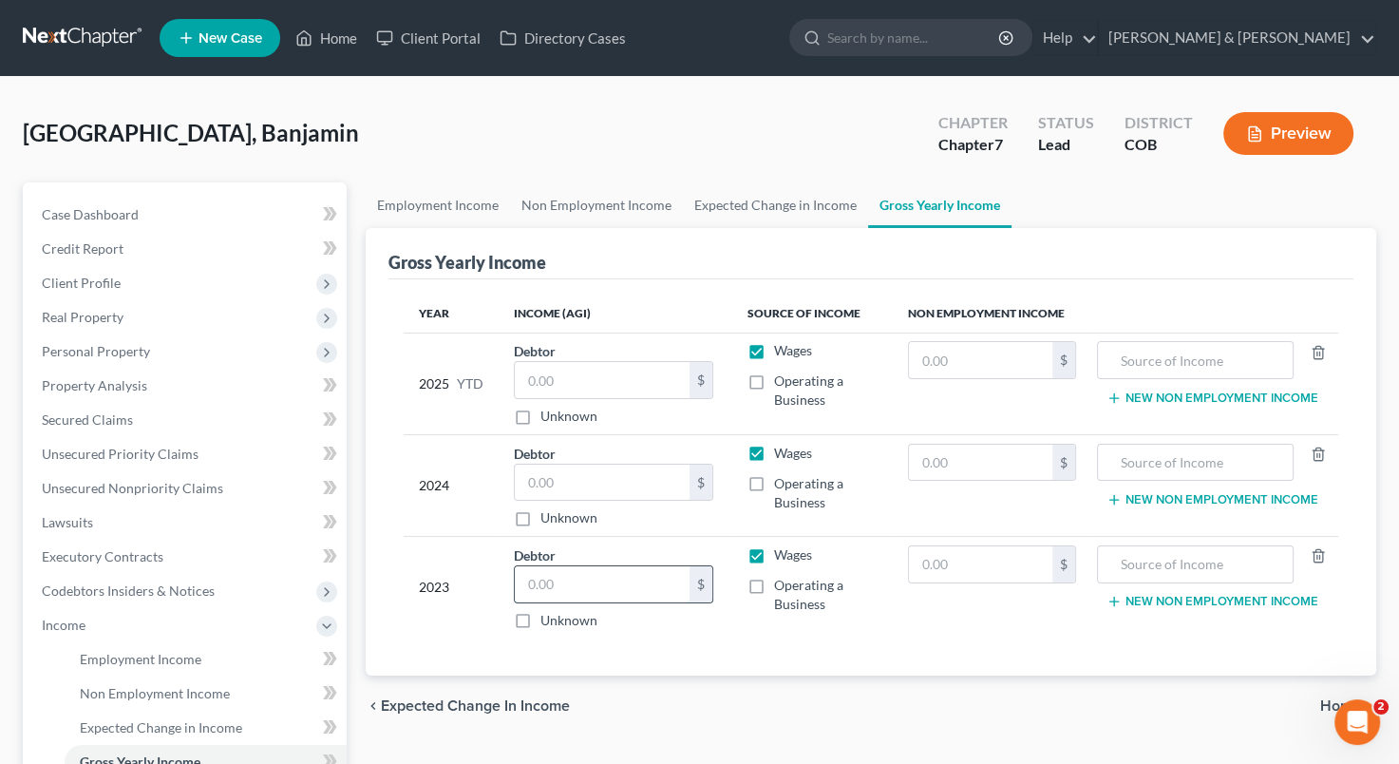
click at [542, 570] on input "text" at bounding box center [602, 584] width 175 height 36
type input "383,423"
click at [1031, 560] on input "text" at bounding box center [981, 564] width 144 height 36
type input "2,894"
click at [1201, 559] on input "text" at bounding box center [1196, 564] width 176 height 36
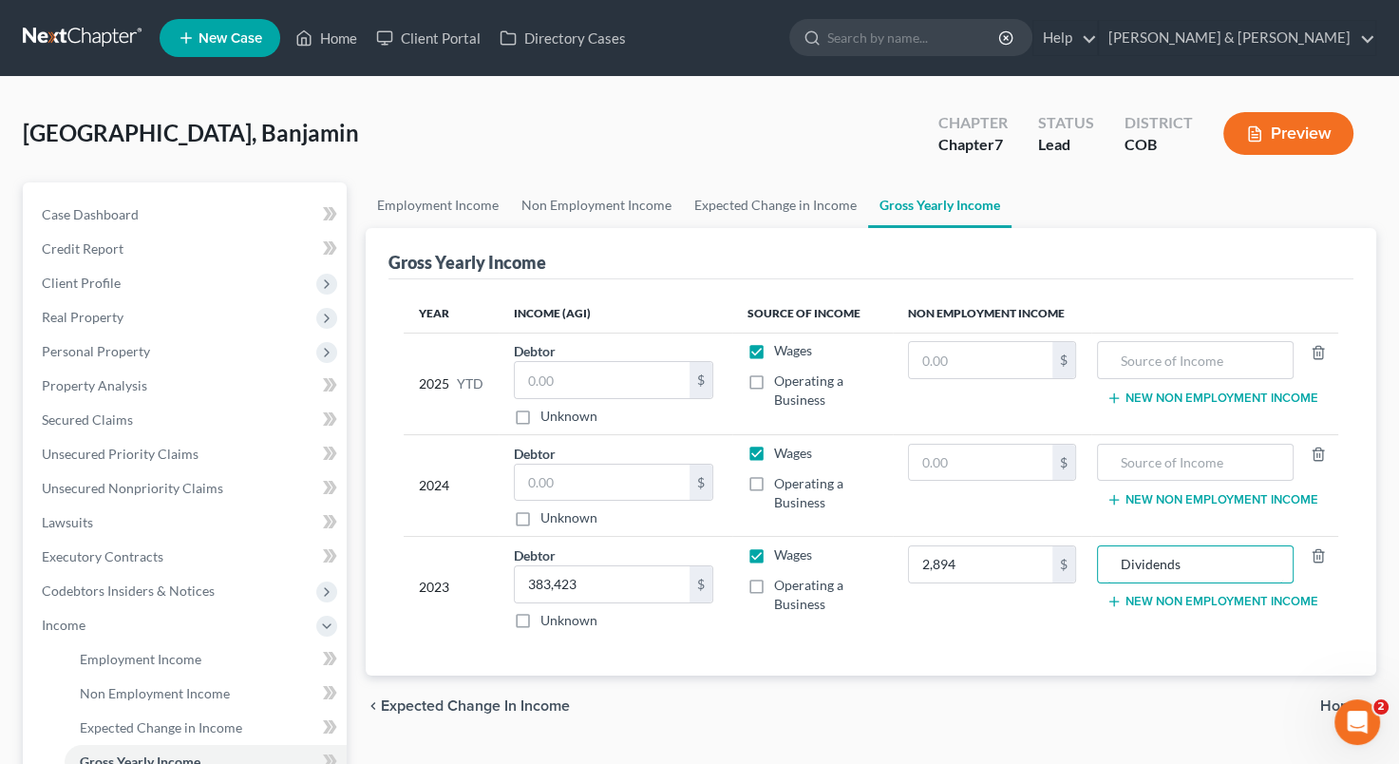
type input "Dividends"
click at [891, 629] on td "Wages Operating a Business" at bounding box center [812, 588] width 161 height 102
click at [556, 376] on input "text" at bounding box center [602, 380] width 175 height 36
type input "54,121"
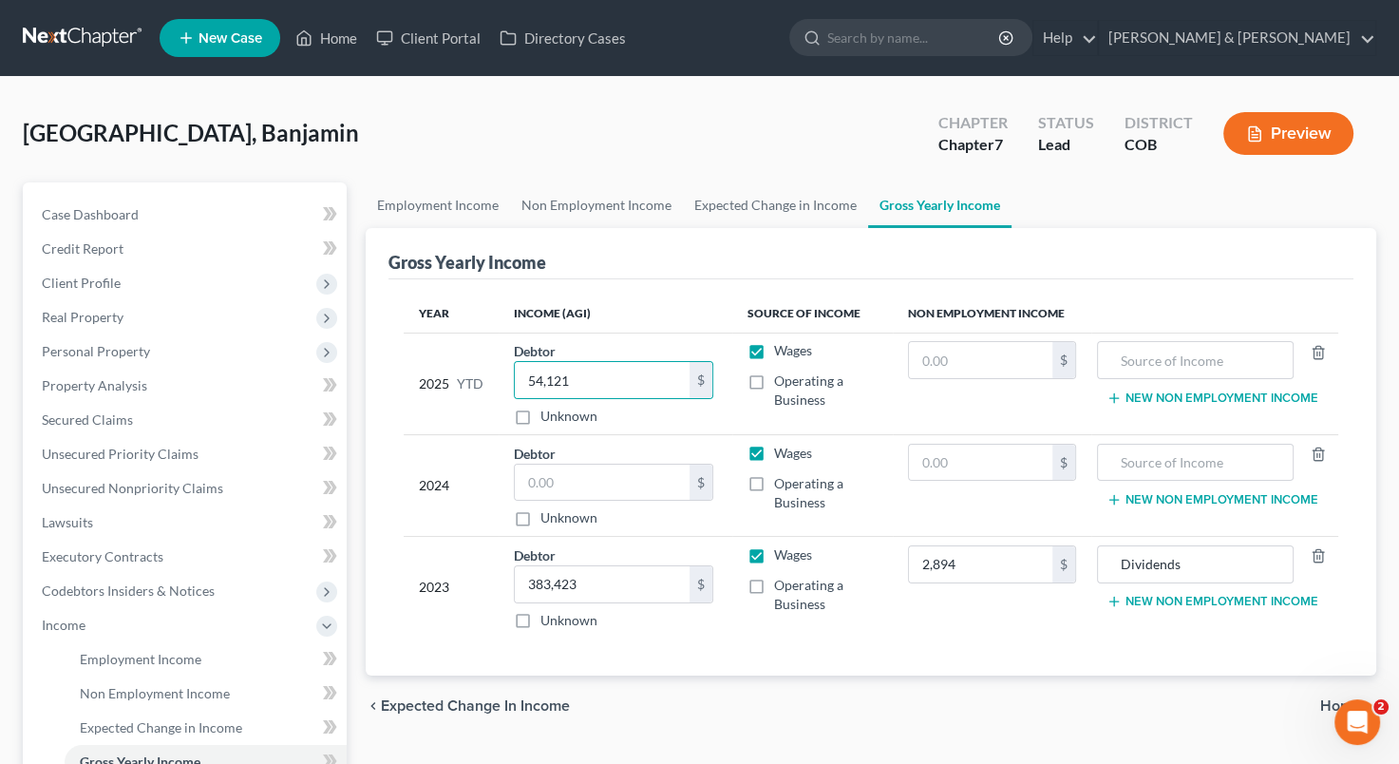
click at [661, 313] on th "Income (AGI)" at bounding box center [615, 314] width 233 height 38
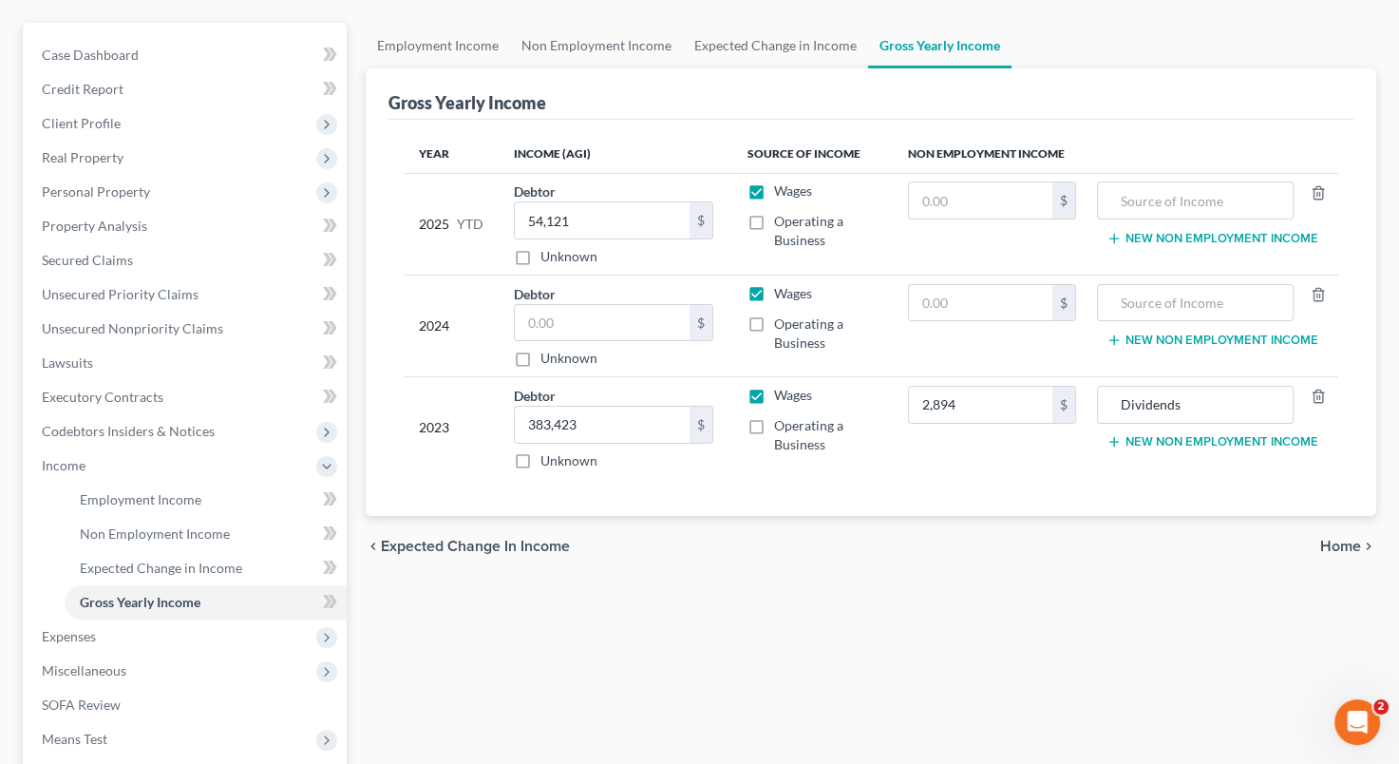
scroll to position [274, 0]
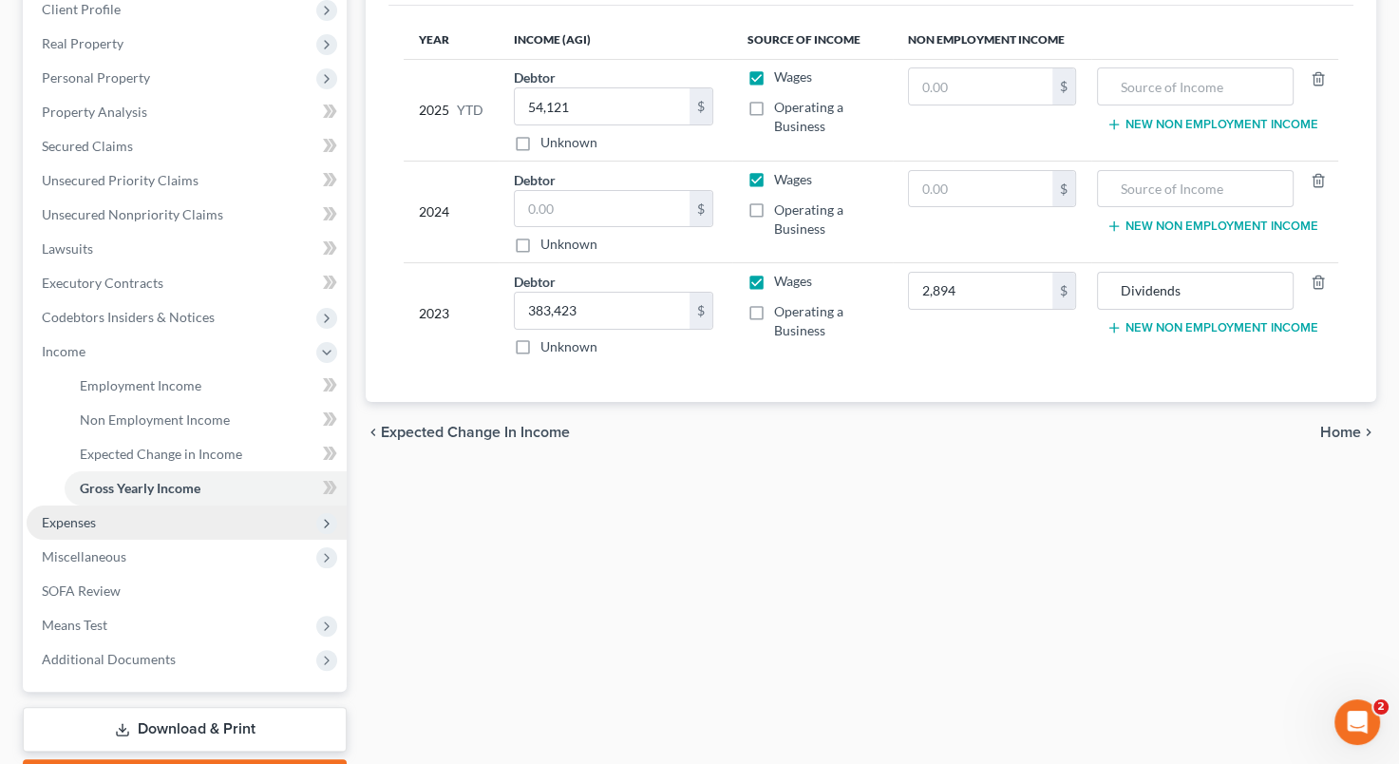
click at [251, 505] on span "Expenses" at bounding box center [187, 522] width 320 height 34
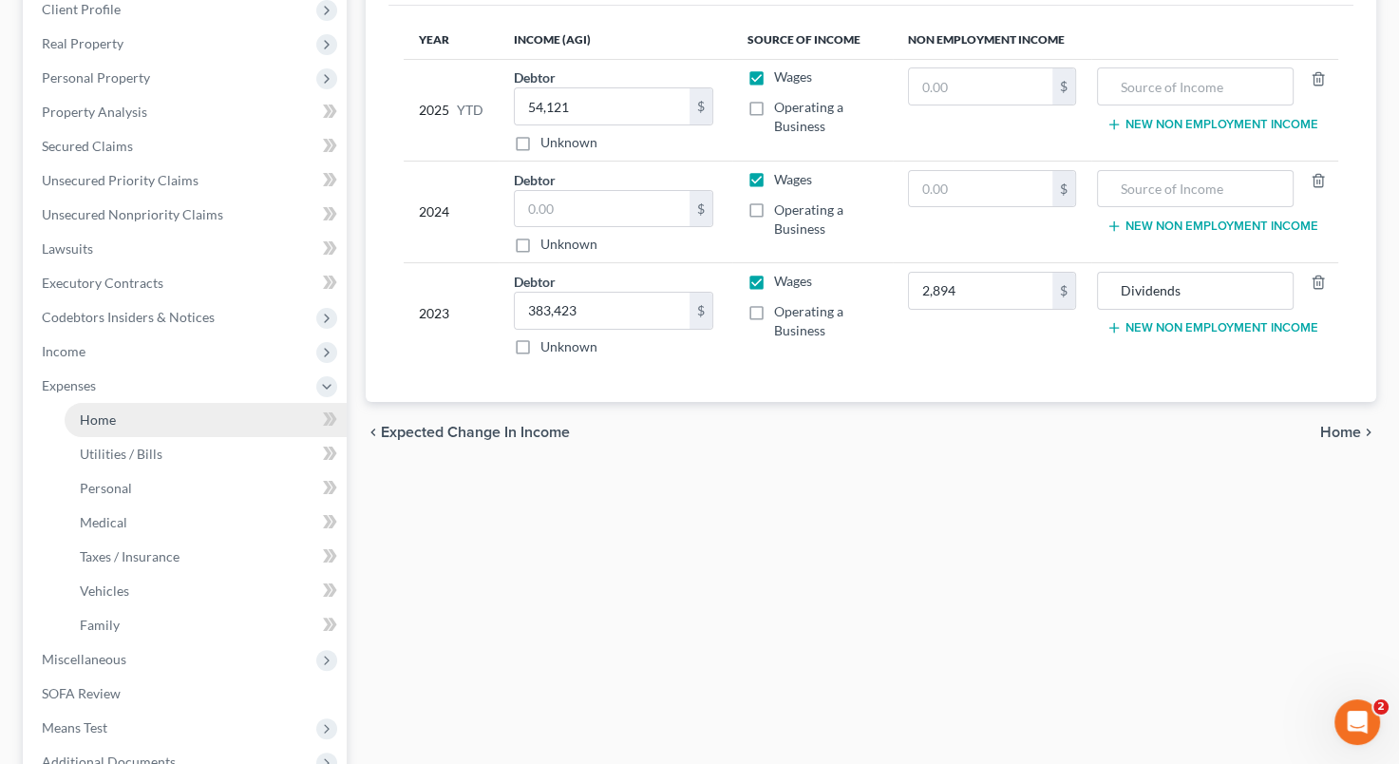
click at [228, 414] on link "Home" at bounding box center [206, 420] width 282 height 34
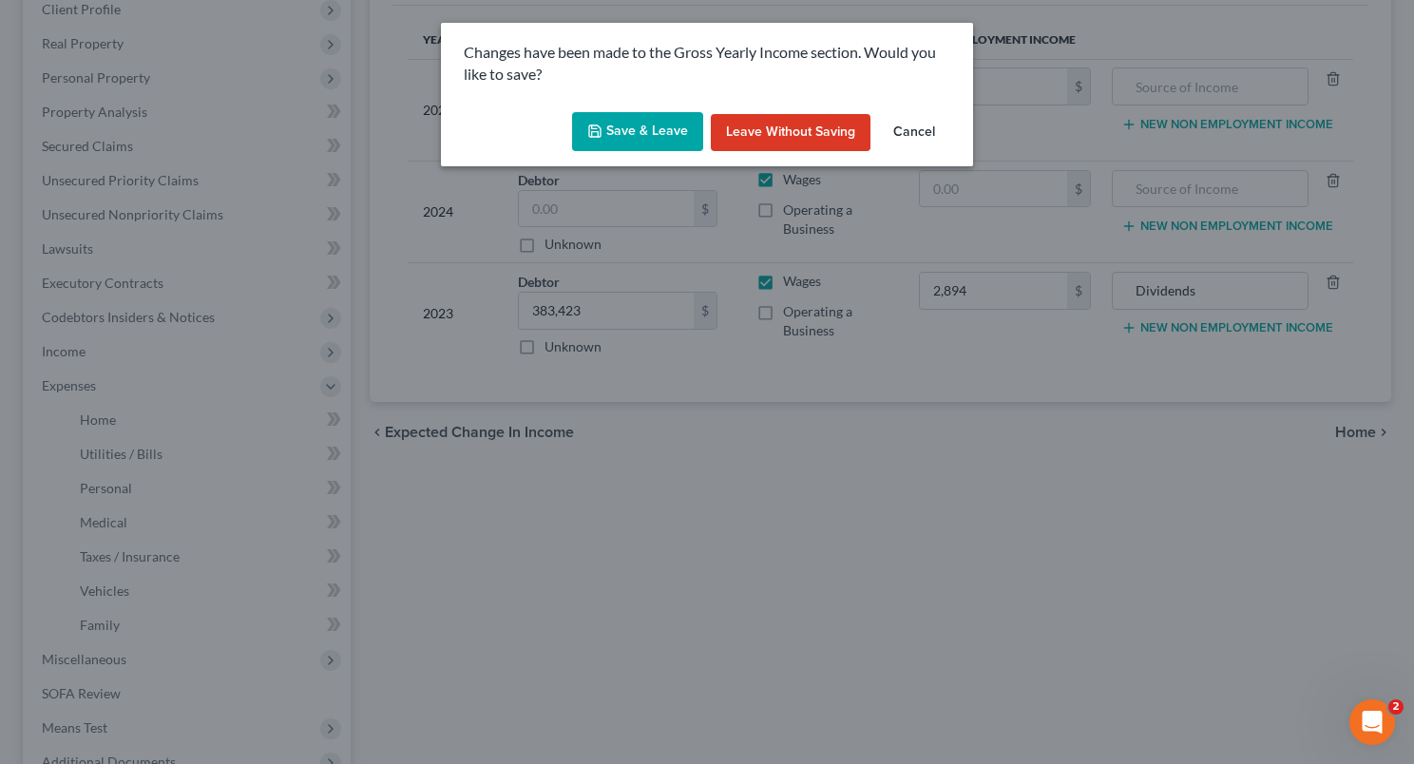
click at [656, 126] on button "Save & Leave" at bounding box center [637, 132] width 131 height 40
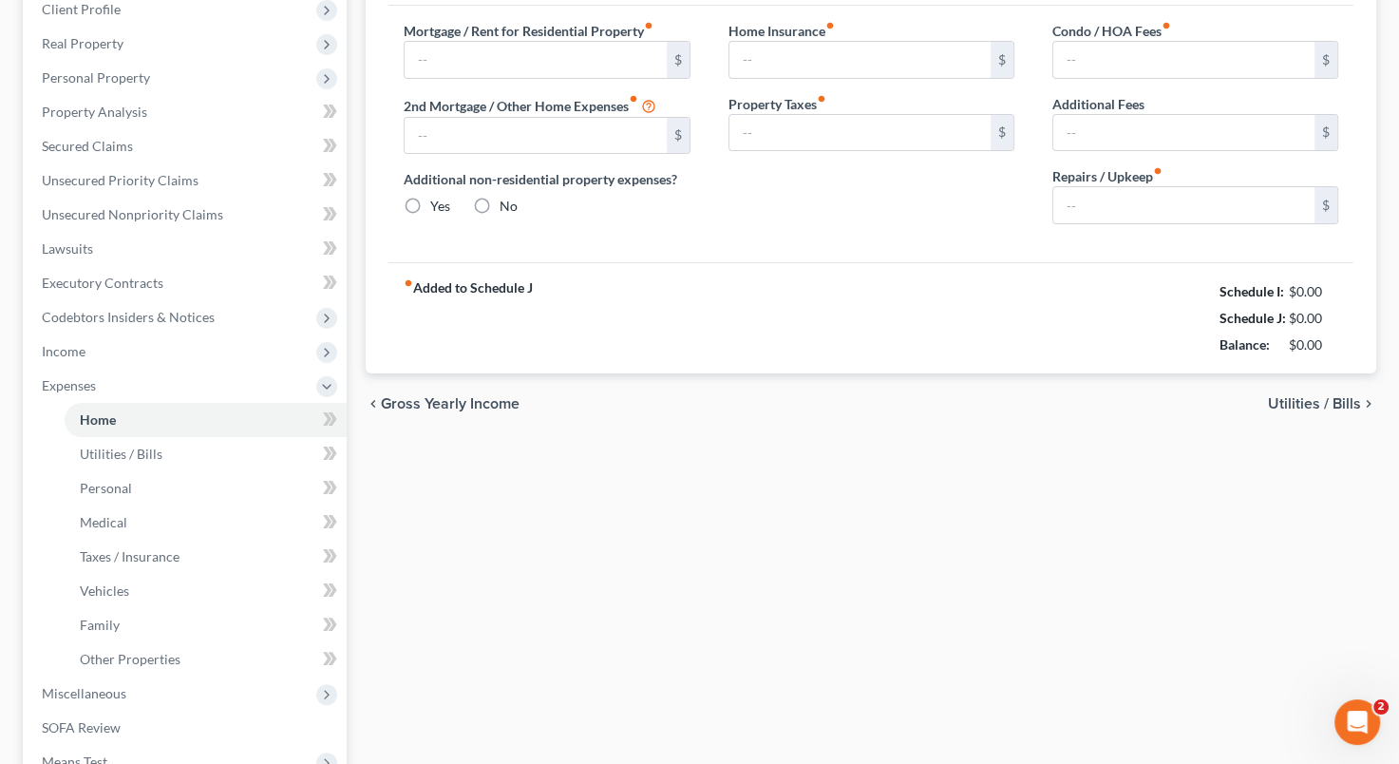
type input "0.00"
radio input "true"
type input "0.00"
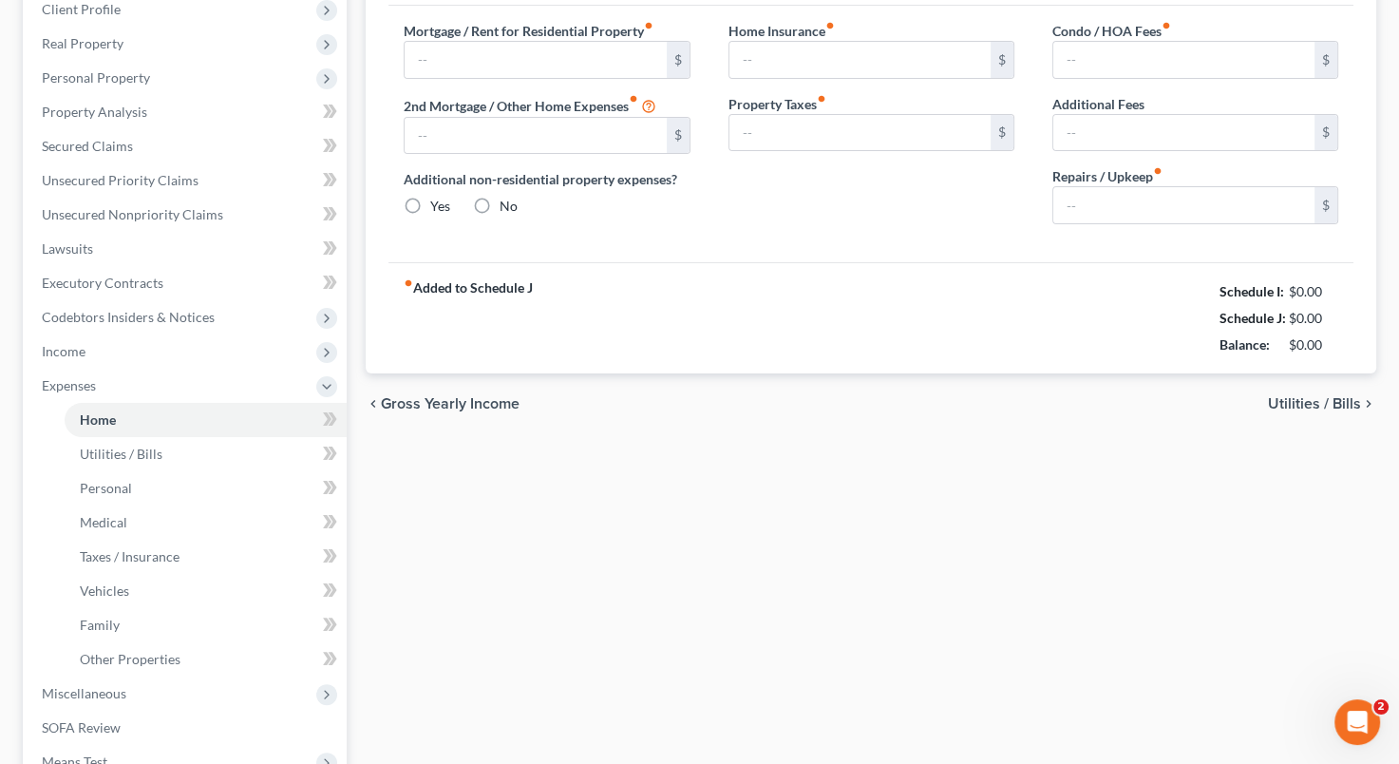
type input "0.00"
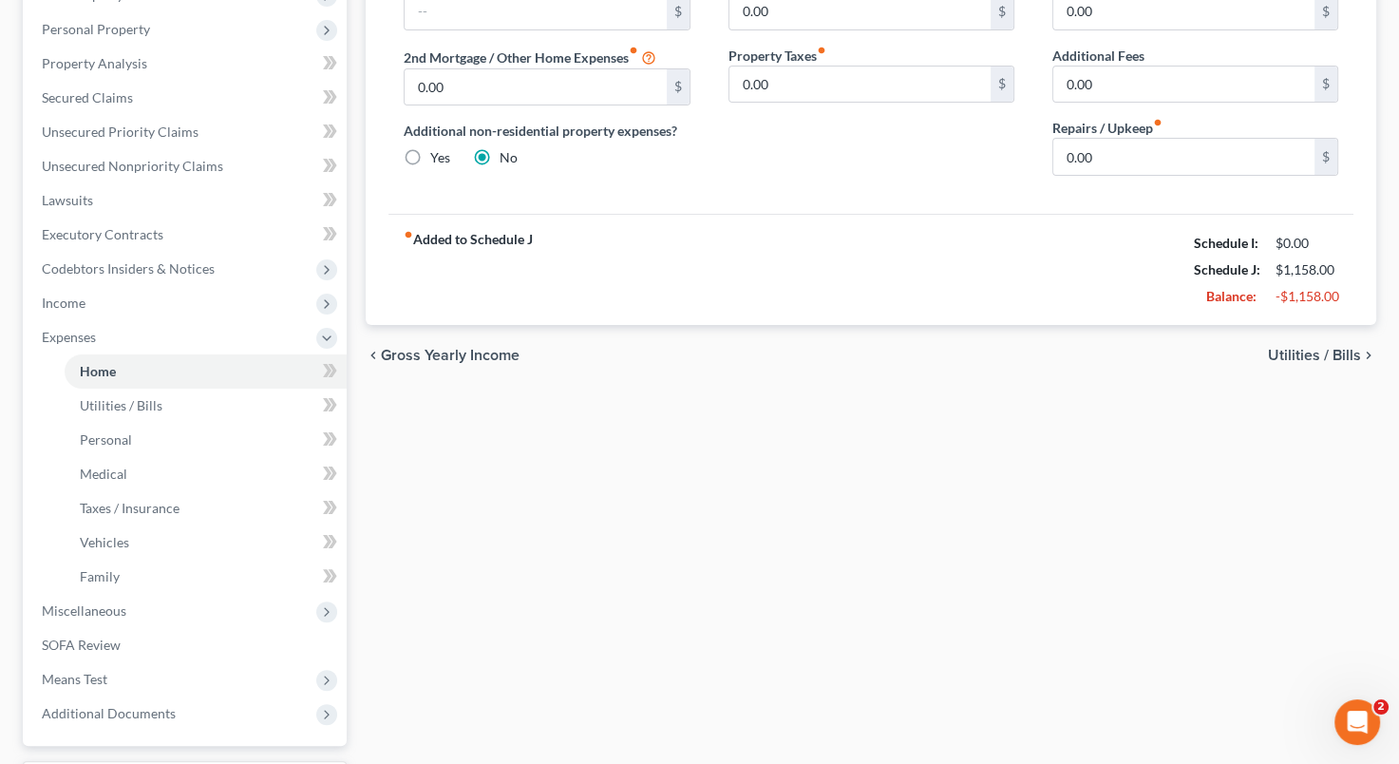
scroll to position [323, 0]
click at [178, 401] on link "Utilities / Bills" at bounding box center [206, 405] width 282 height 34
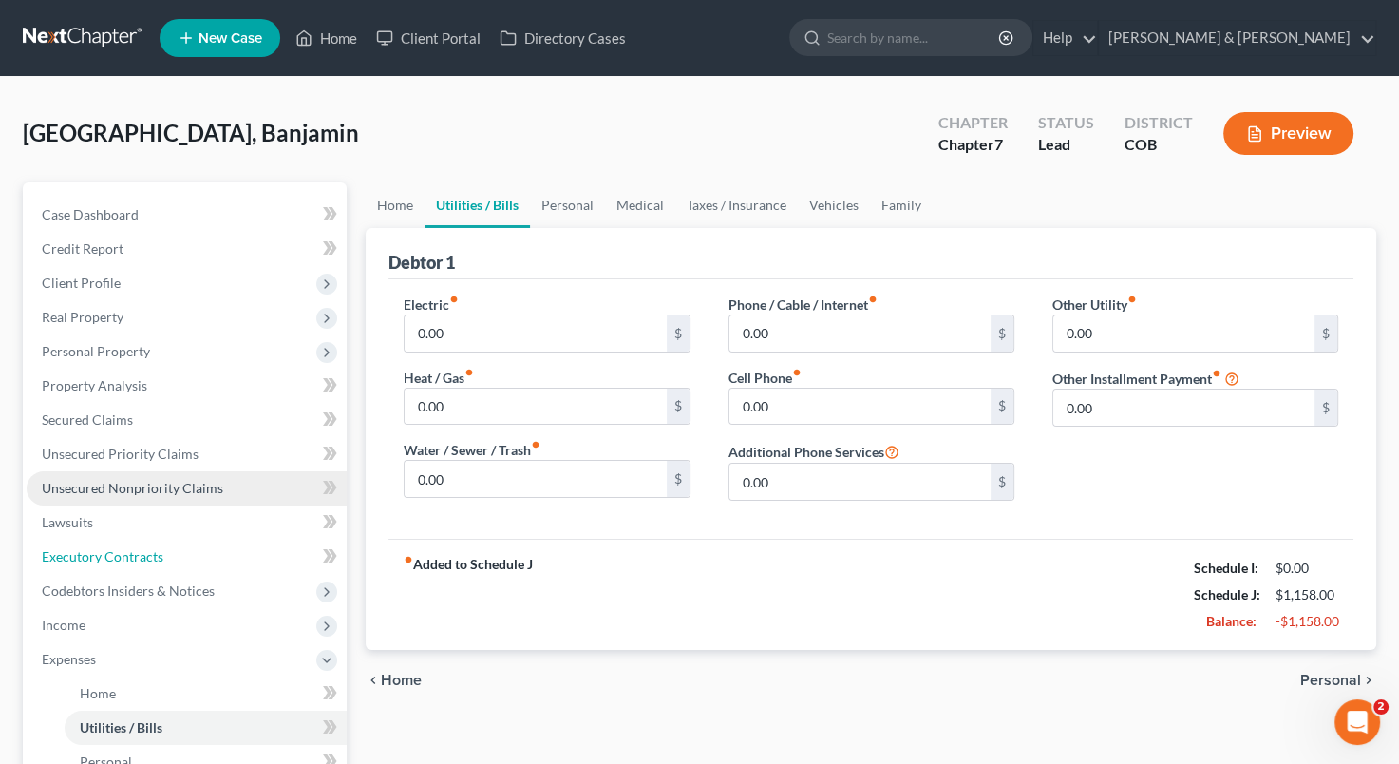
click at [178, 401] on ul "Case Dashboard Payments Invoices Payments Payments Credit Report Client Profile" at bounding box center [187, 625] width 320 height 855
click at [1324, 673] on span "Personal" at bounding box center [1331, 680] width 61 height 15
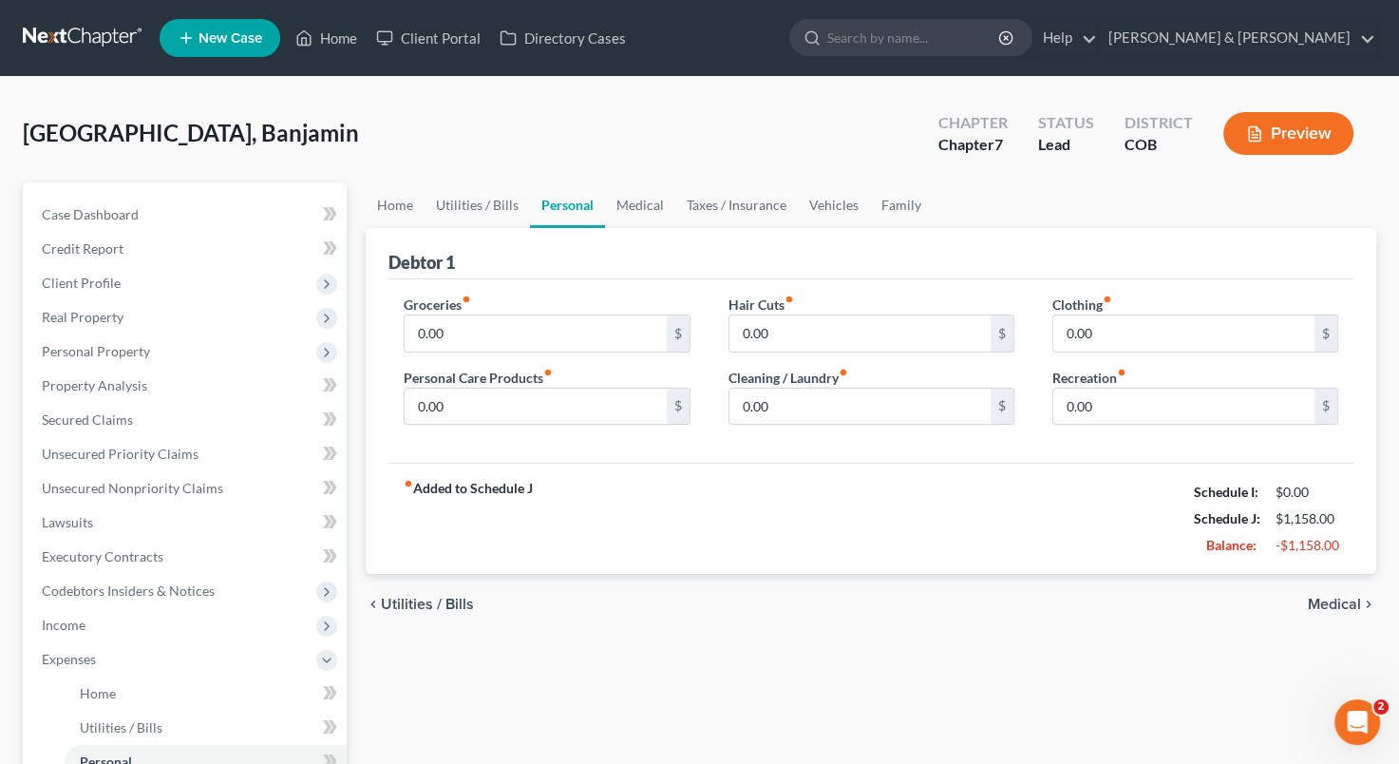
click at [1324, 669] on div "Home Utilities / Bills Personal Medical Taxes / Insurance Vehicles Family Debto…" at bounding box center [871, 679] width 1030 height 995
click at [1339, 599] on span "Medical" at bounding box center [1334, 604] width 53 height 15
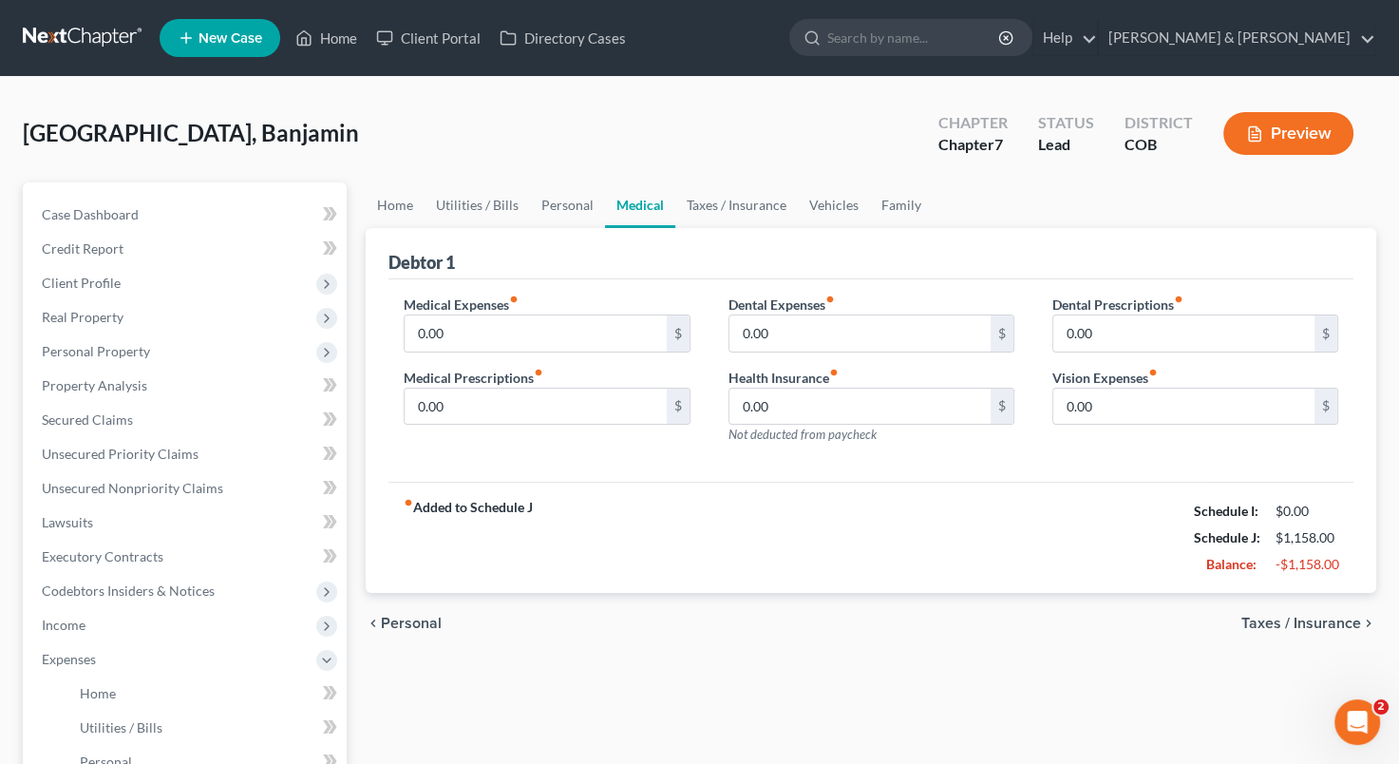
click at [1339, 599] on div "chevron_left Personal Taxes / Insurance chevron_right" at bounding box center [871, 623] width 1011 height 61
click at [1323, 618] on span "Taxes / Insurance" at bounding box center [1302, 623] width 120 height 15
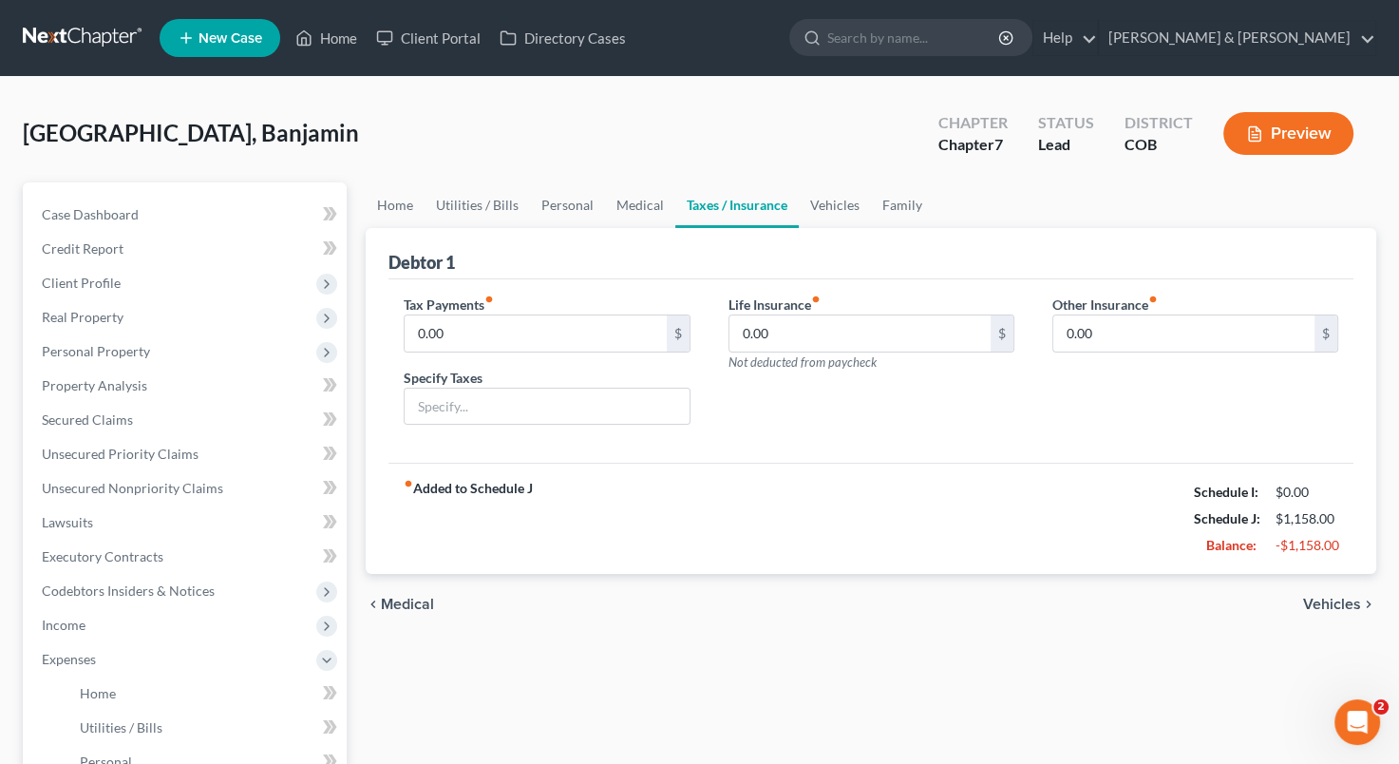
click at [1323, 618] on div "chevron_left Medical Vehicles chevron_right" at bounding box center [871, 604] width 1011 height 61
click at [597, 122] on div "[GEOGRAPHIC_DATA], Banjamin Upgraded Chapter Chapter 7 Status Lead District COB…" at bounding box center [700, 141] width 1354 height 83
click at [179, 384] on link "Property Analysis" at bounding box center [187, 386] width 320 height 34
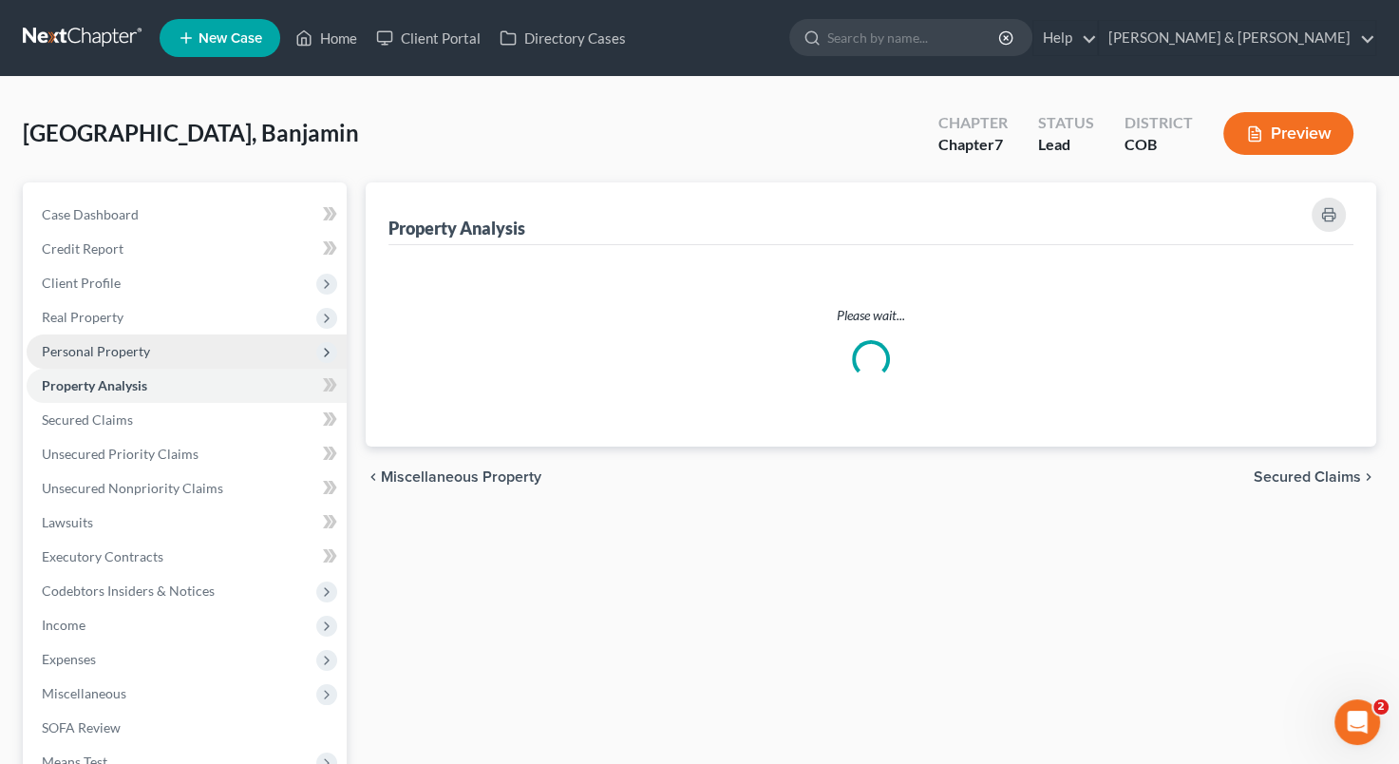
click at [179, 357] on span "Personal Property" at bounding box center [187, 351] width 320 height 34
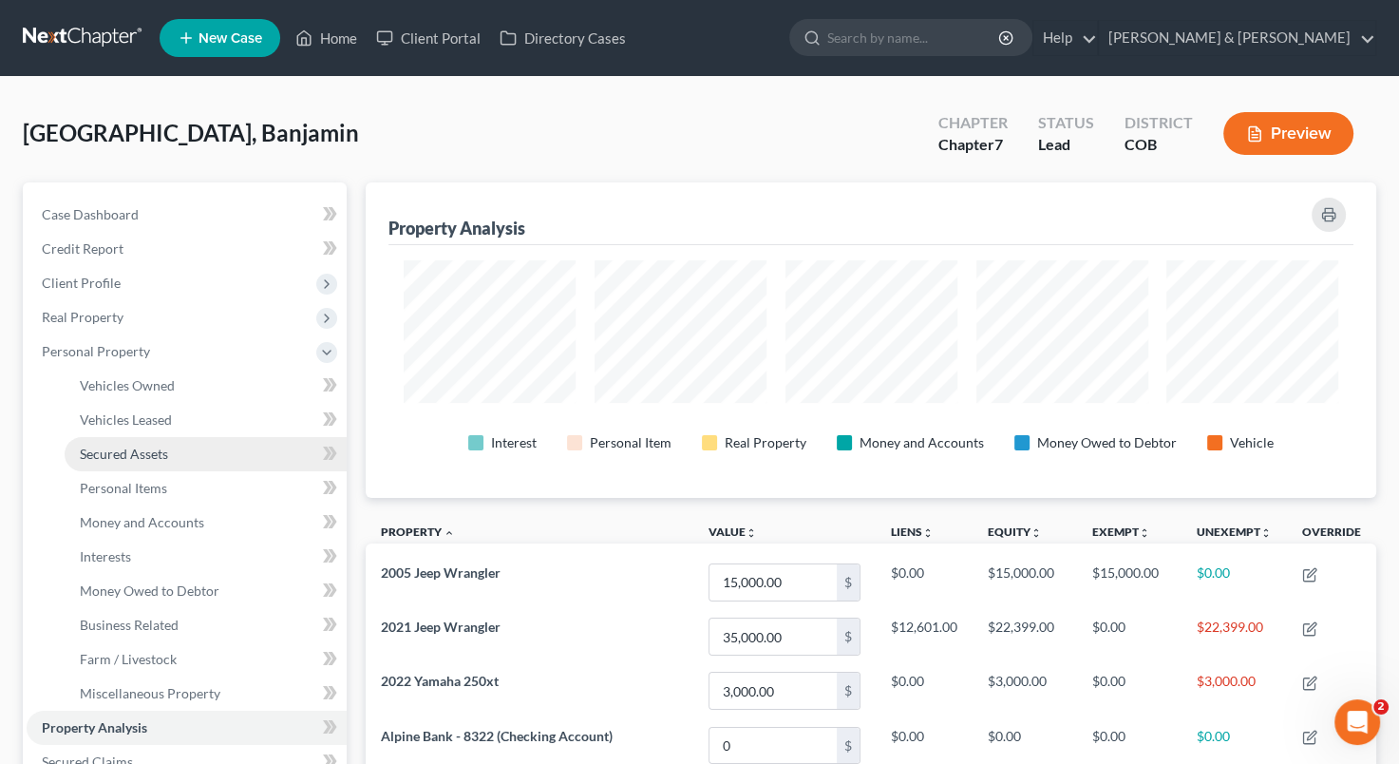
scroll to position [315, 1010]
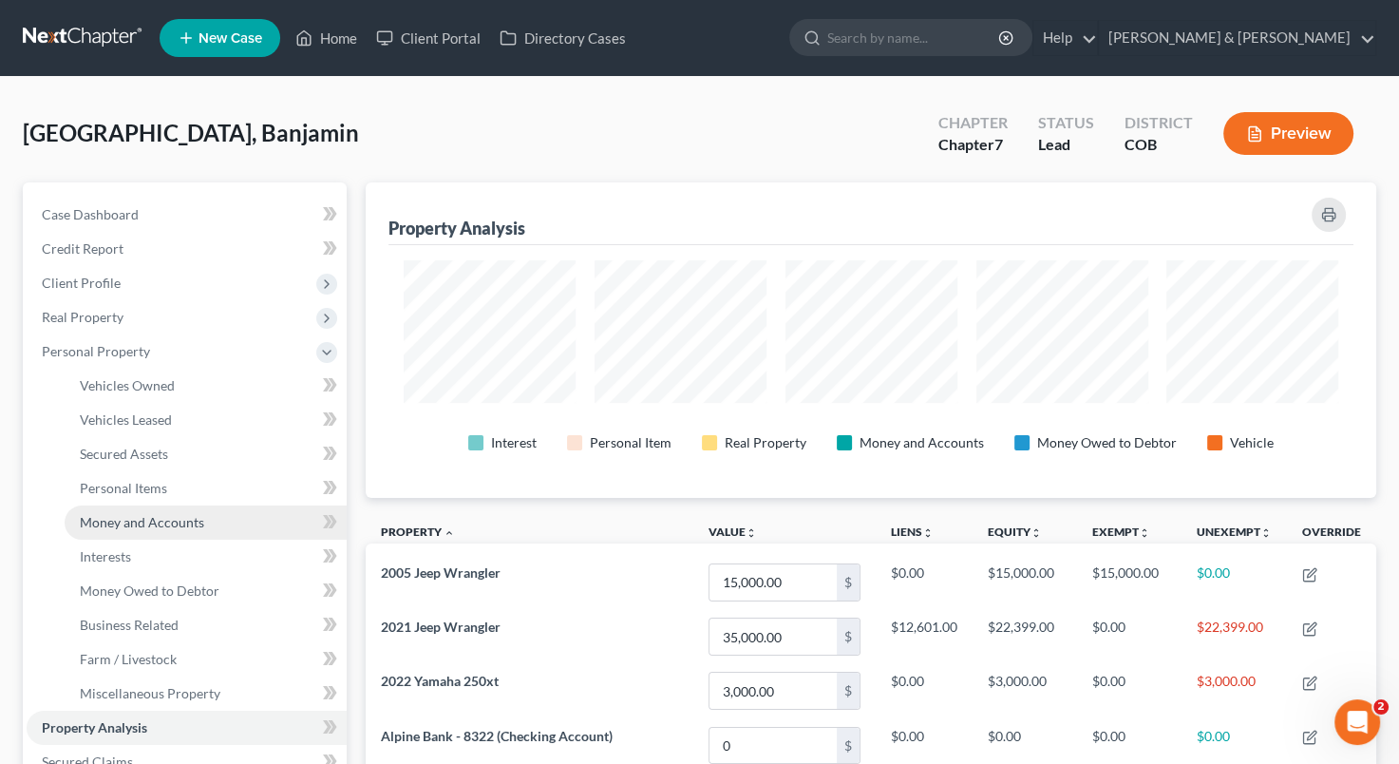
click at [137, 518] on span "Money and Accounts" at bounding box center [142, 522] width 124 height 16
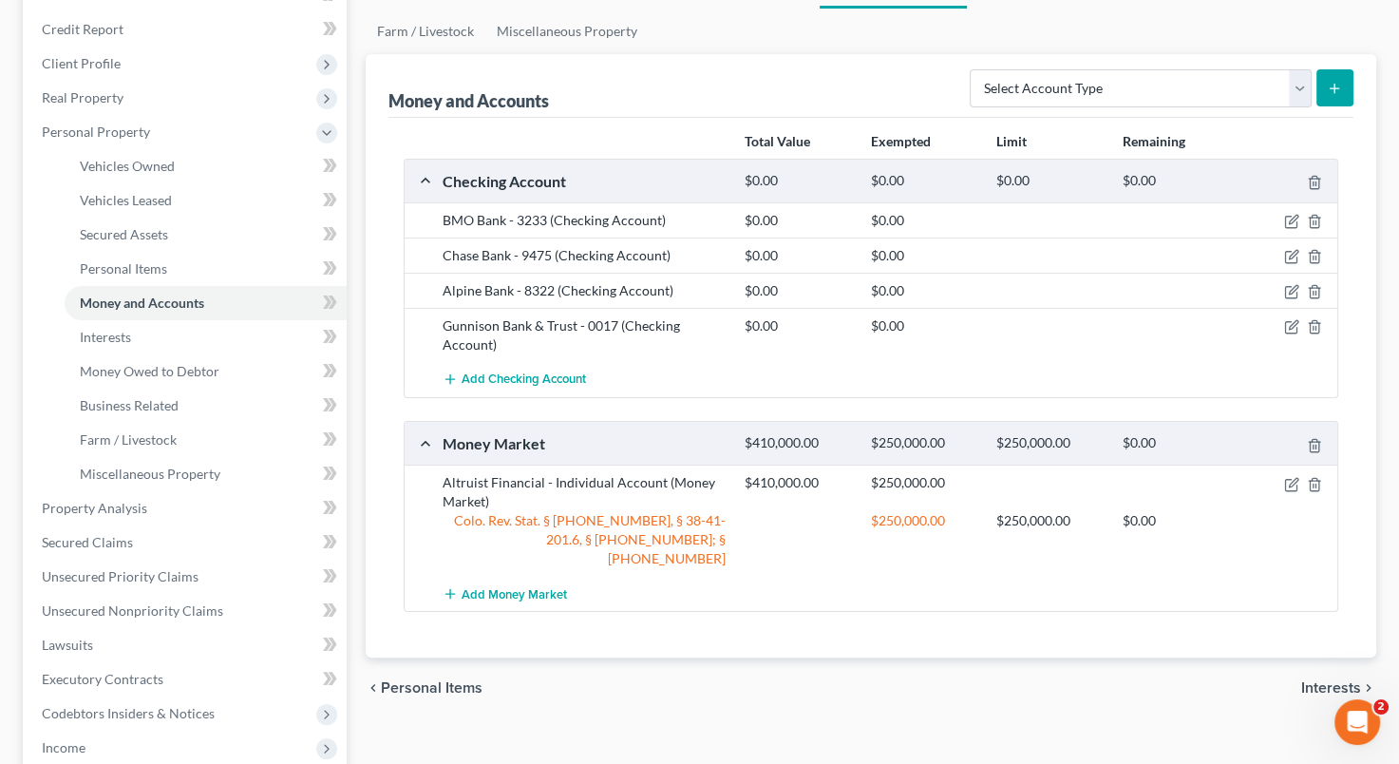
scroll to position [1, 0]
